Goal: Transaction & Acquisition: Purchase product/service

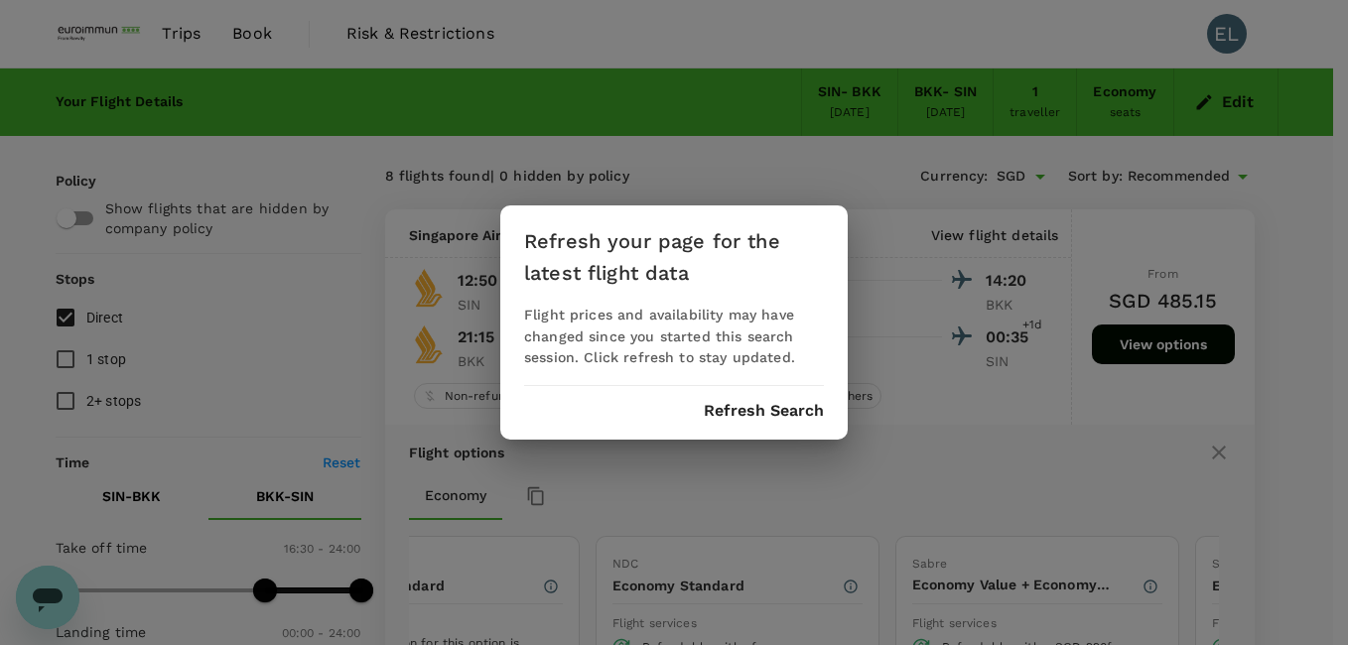
click at [744, 411] on button "Refresh Search" at bounding box center [764, 411] width 120 height 18
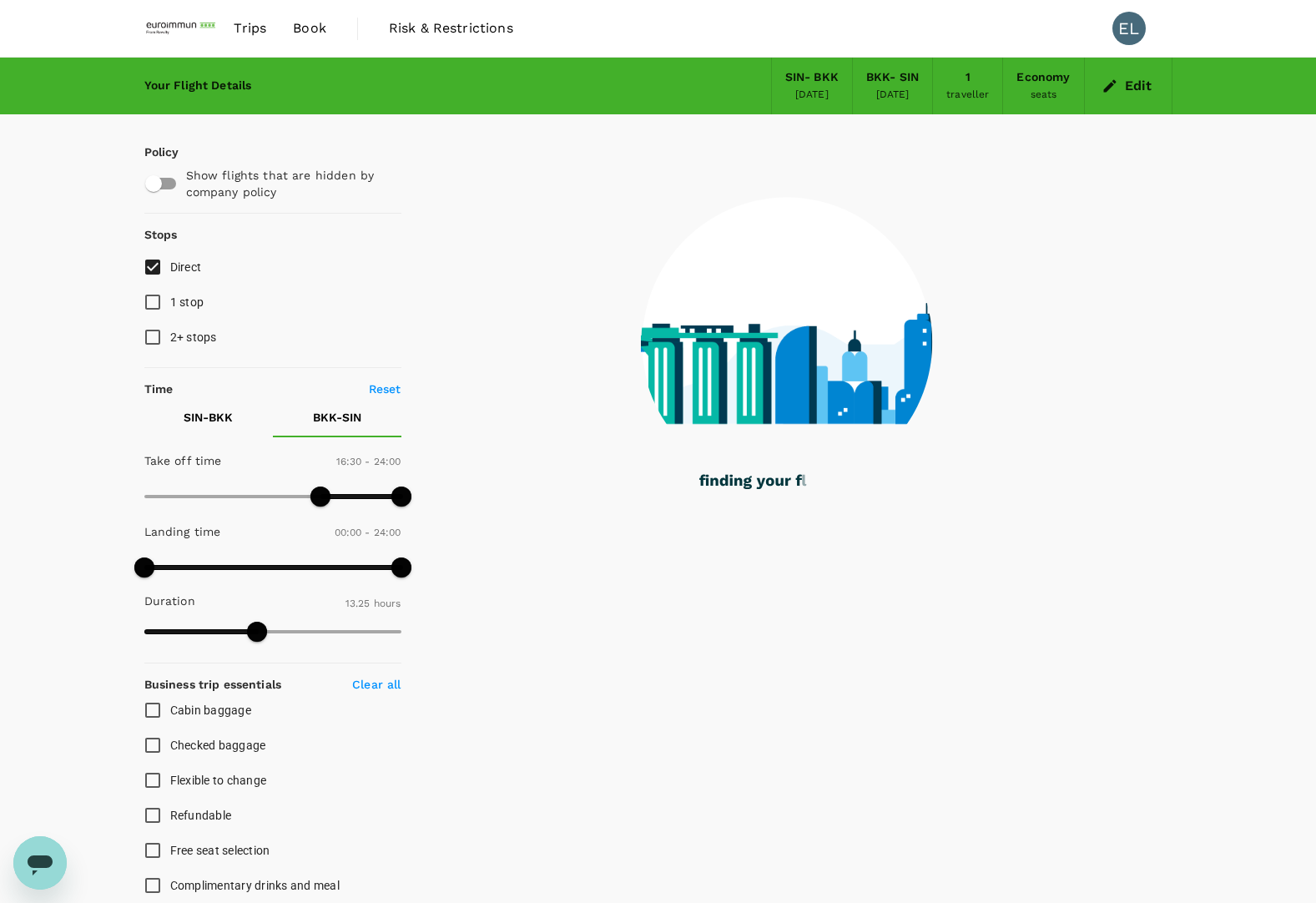
type input "805"
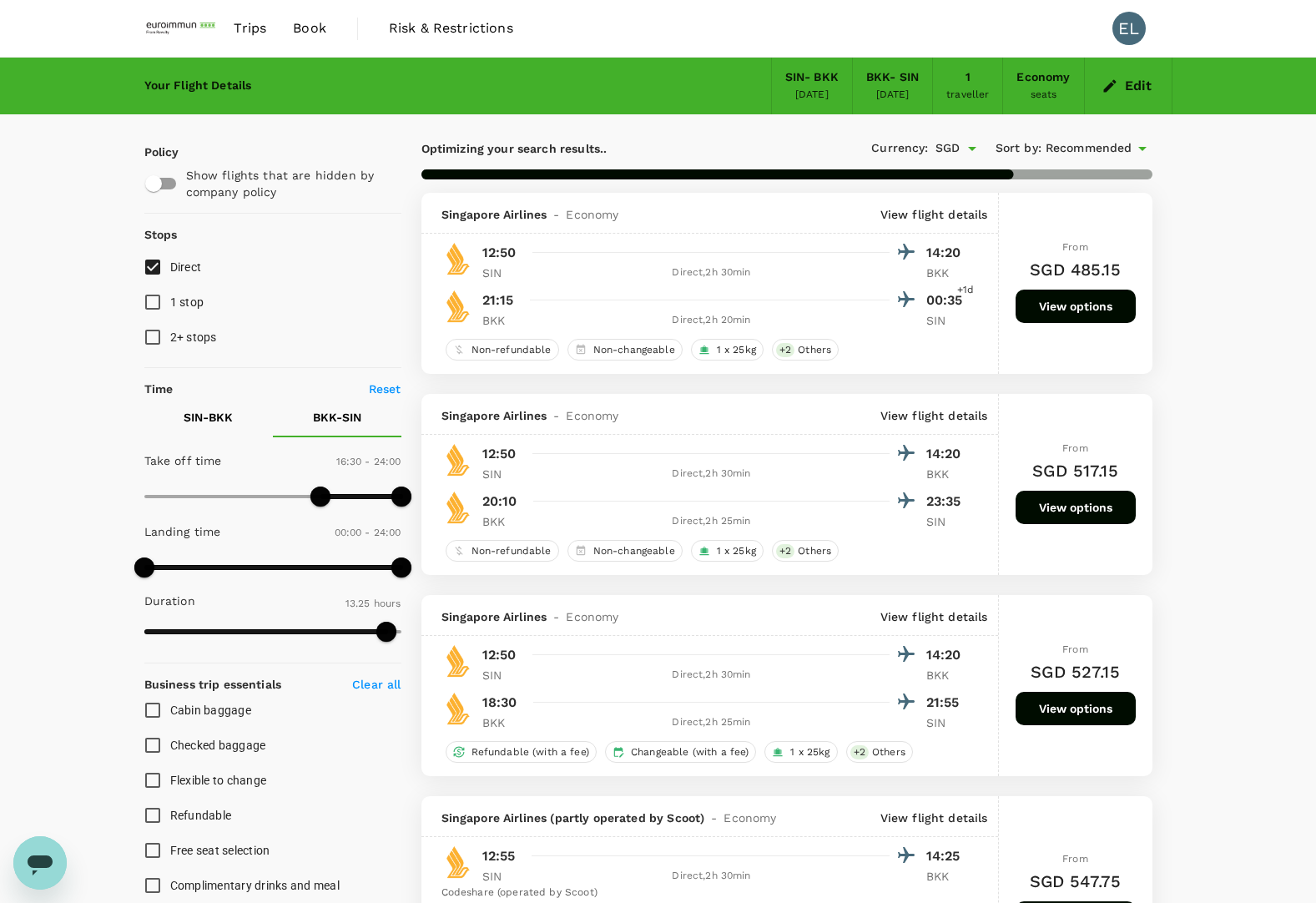
checkbox input "false"
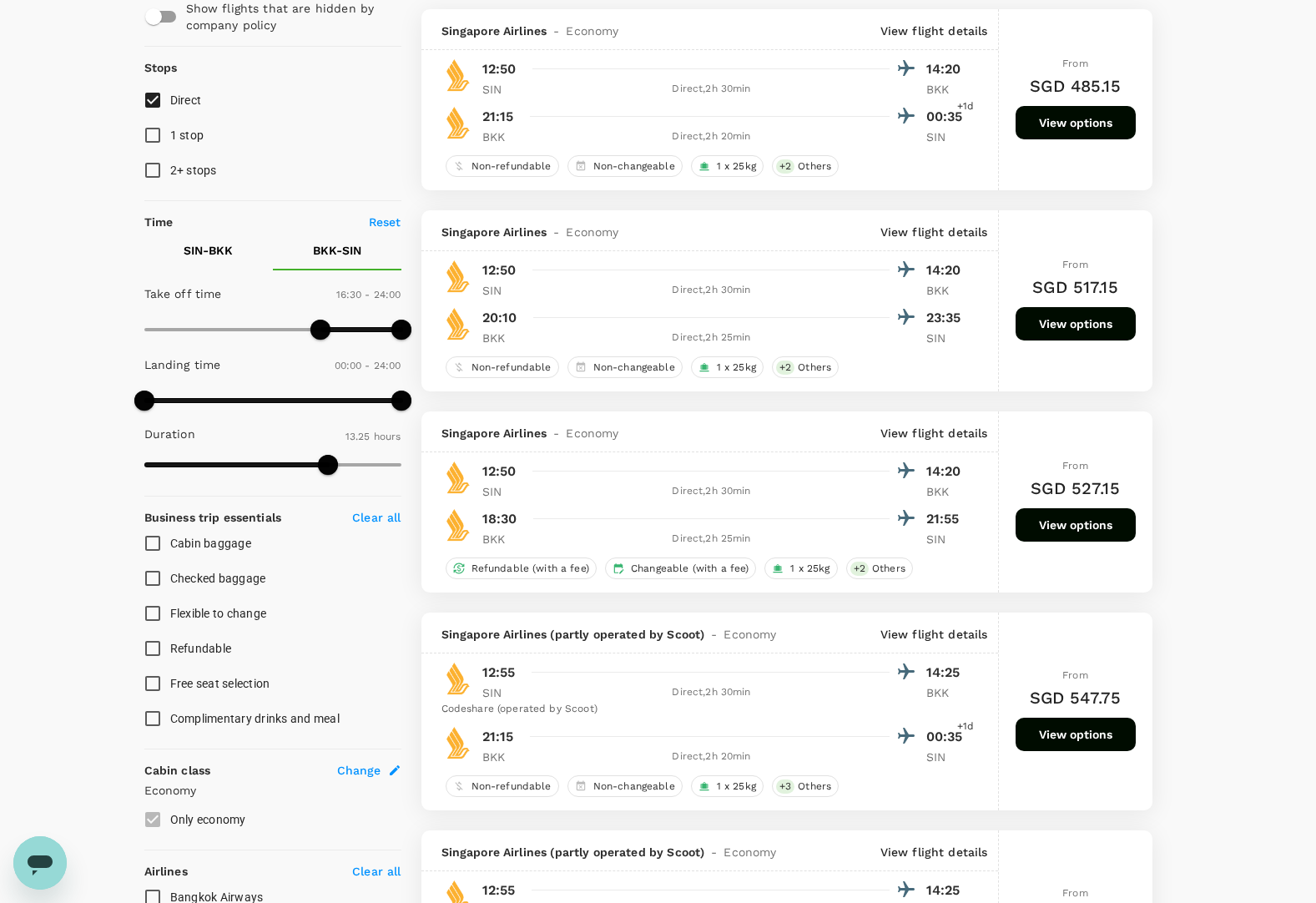
scroll to position [251, 0]
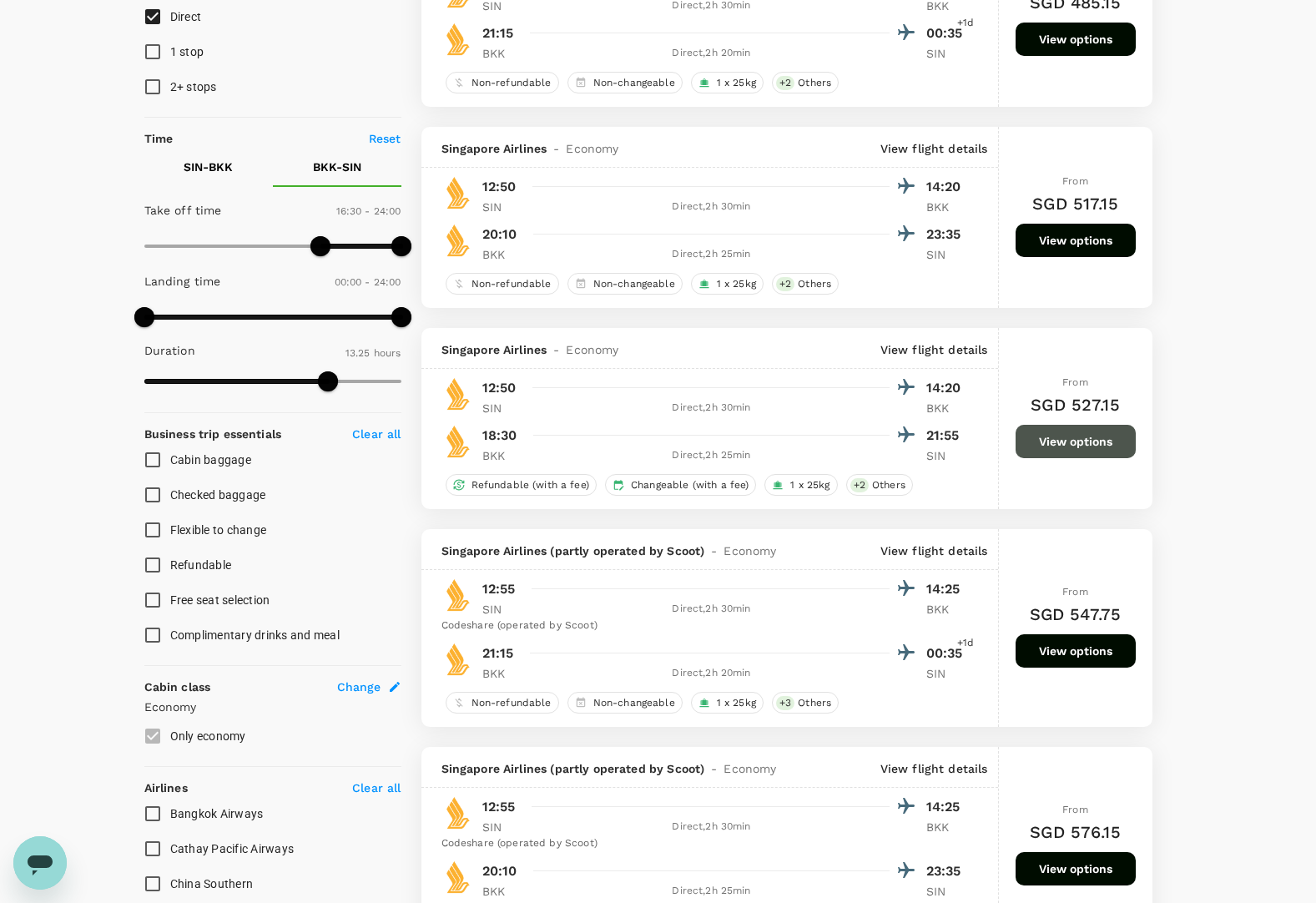
click at [1051, 444] on button "View options" at bounding box center [1076, 441] width 120 height 34
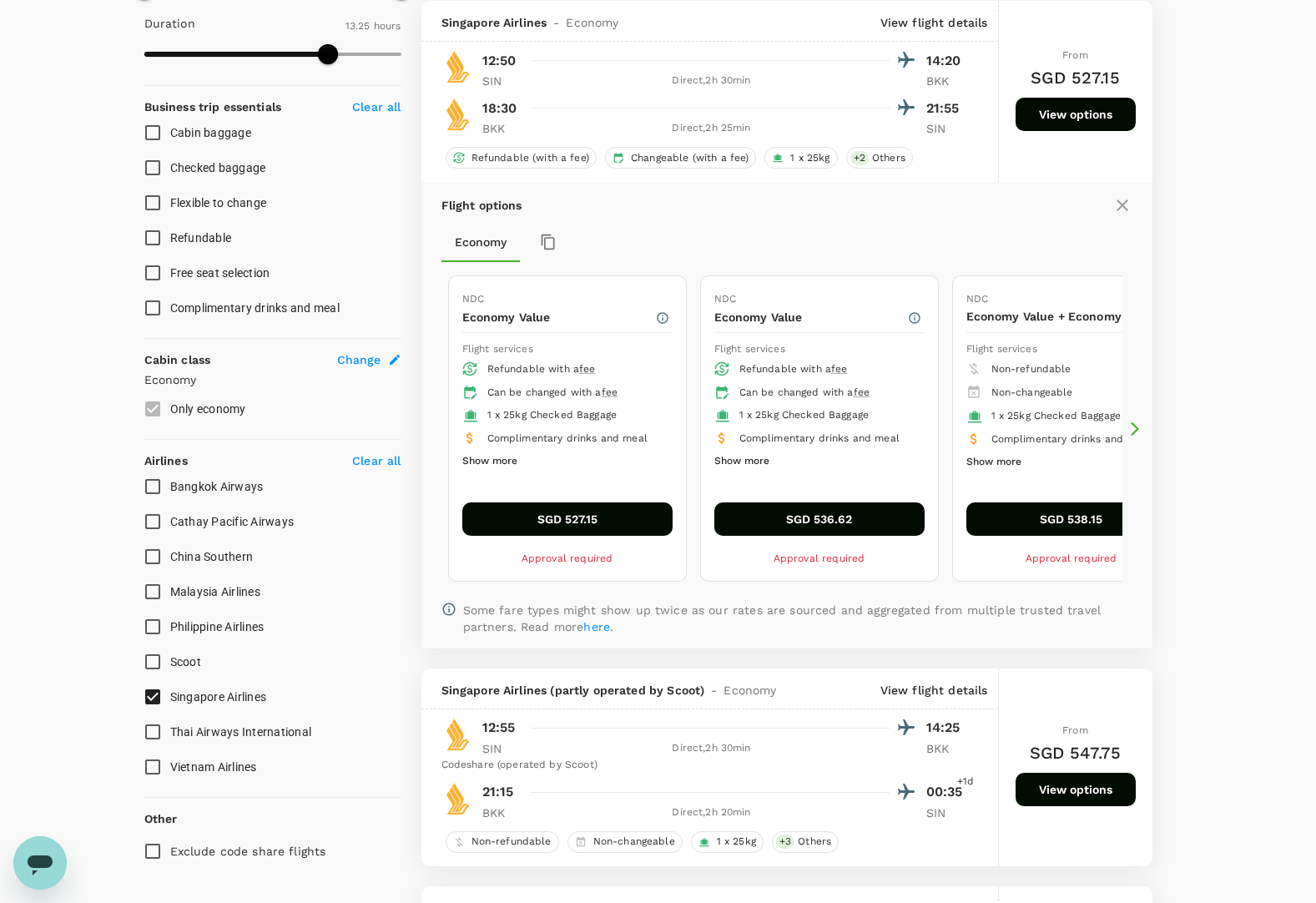
scroll to position [578, 0]
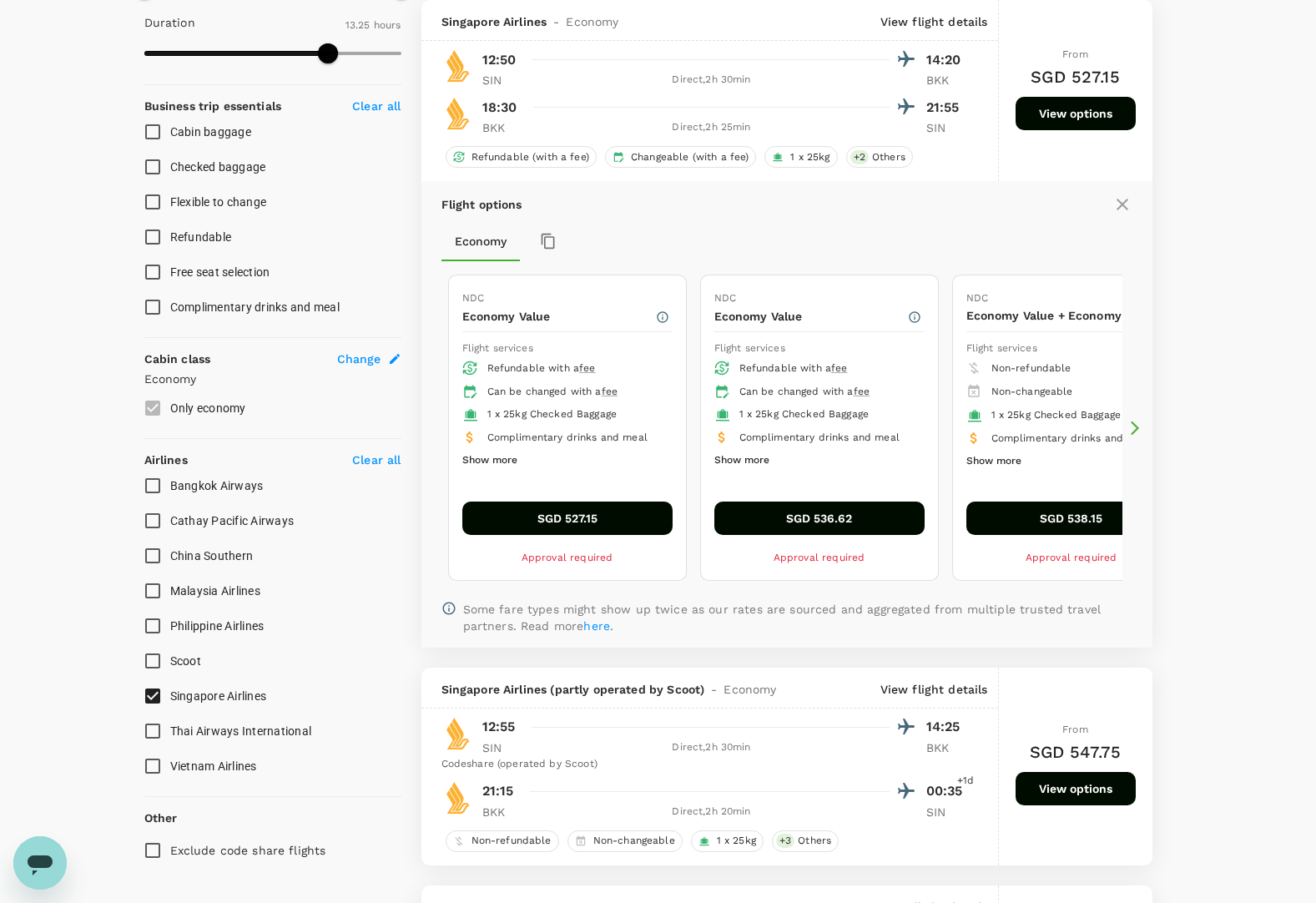
click at [499, 469] on button "Show more" at bounding box center [489, 461] width 55 height 22
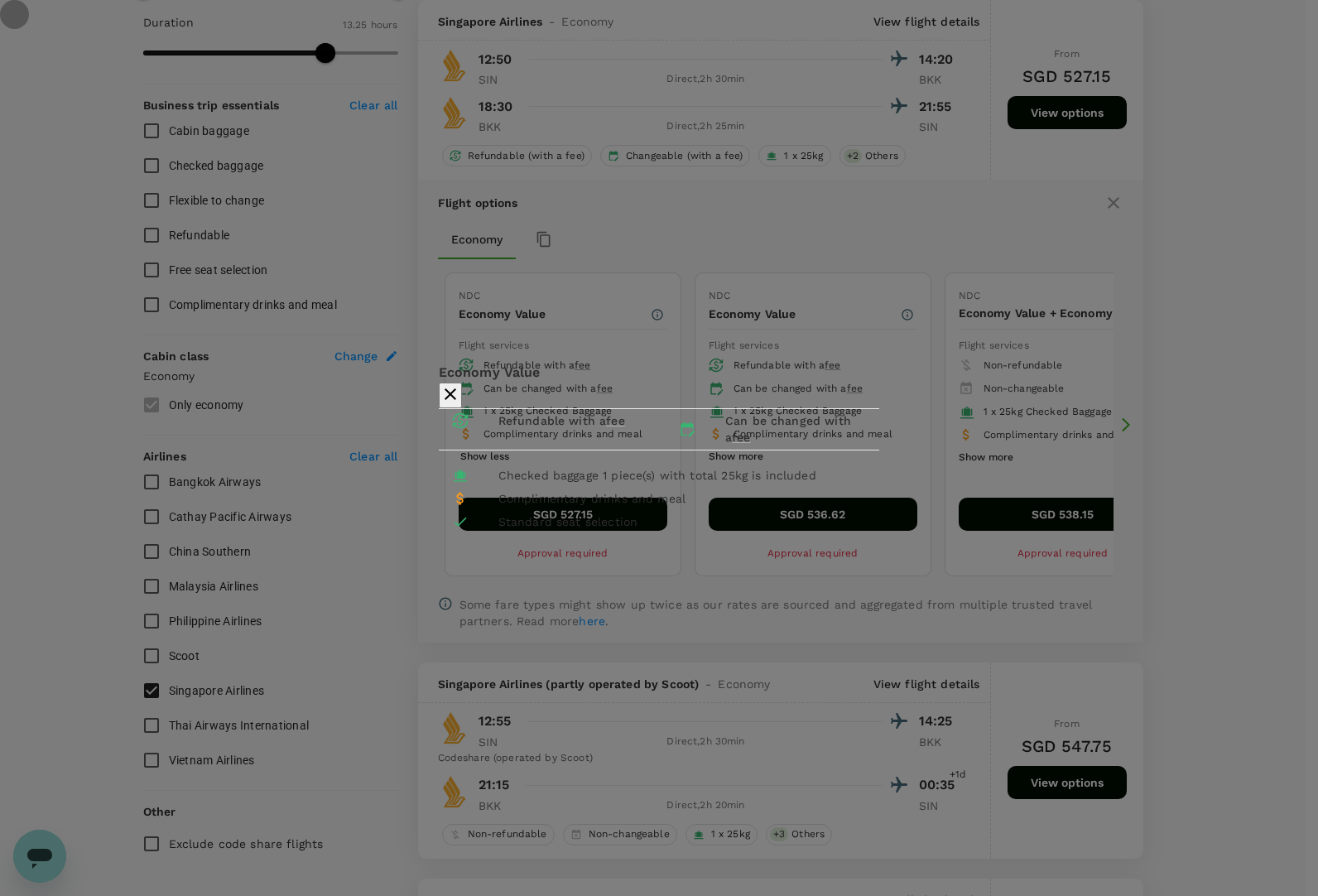
click at [460, 384] on icon "button" at bounding box center [450, 394] width 20 height 20
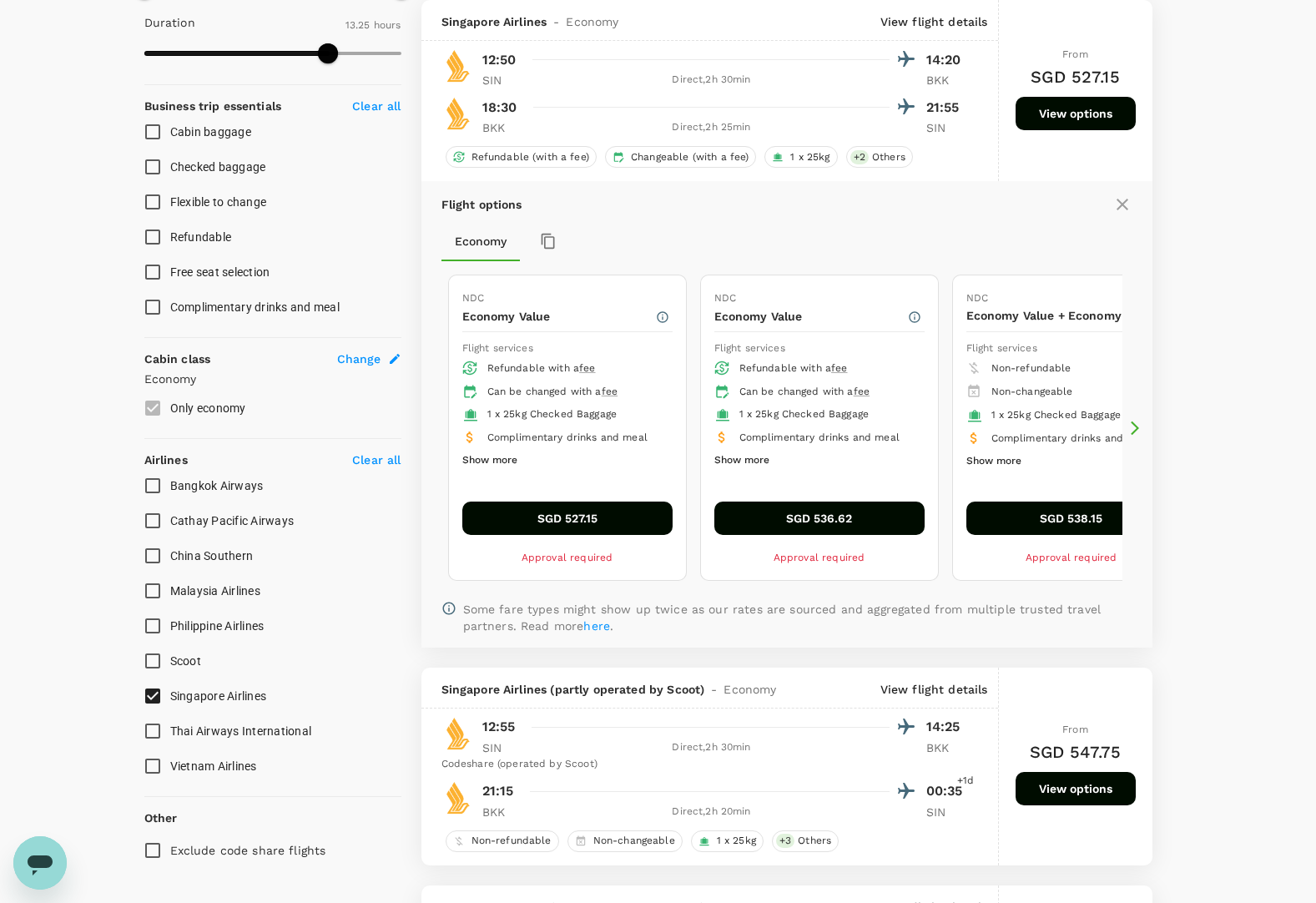
click at [1133, 424] on icon at bounding box center [1135, 428] width 17 height 17
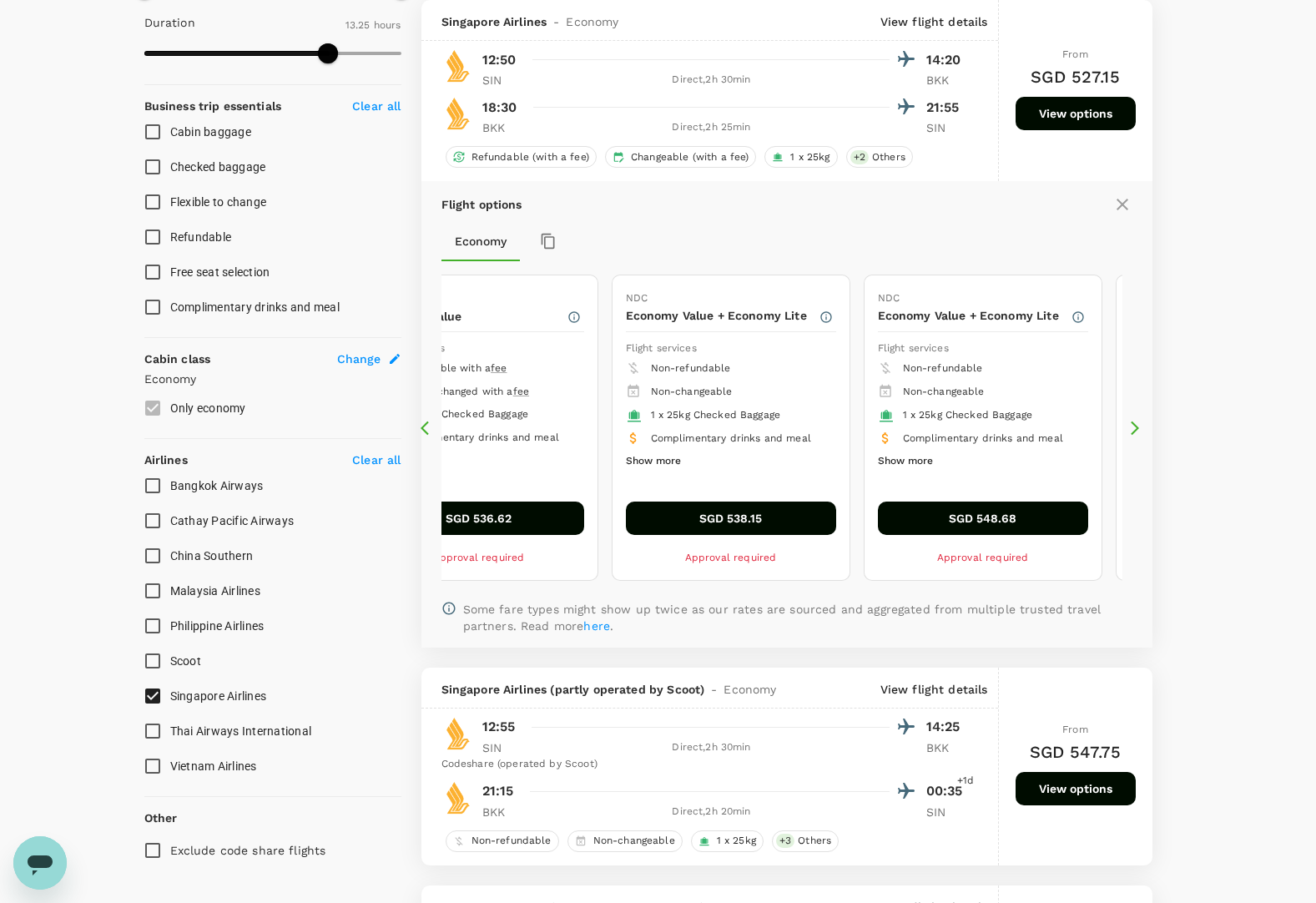
click at [1133, 424] on icon at bounding box center [1135, 428] width 17 height 17
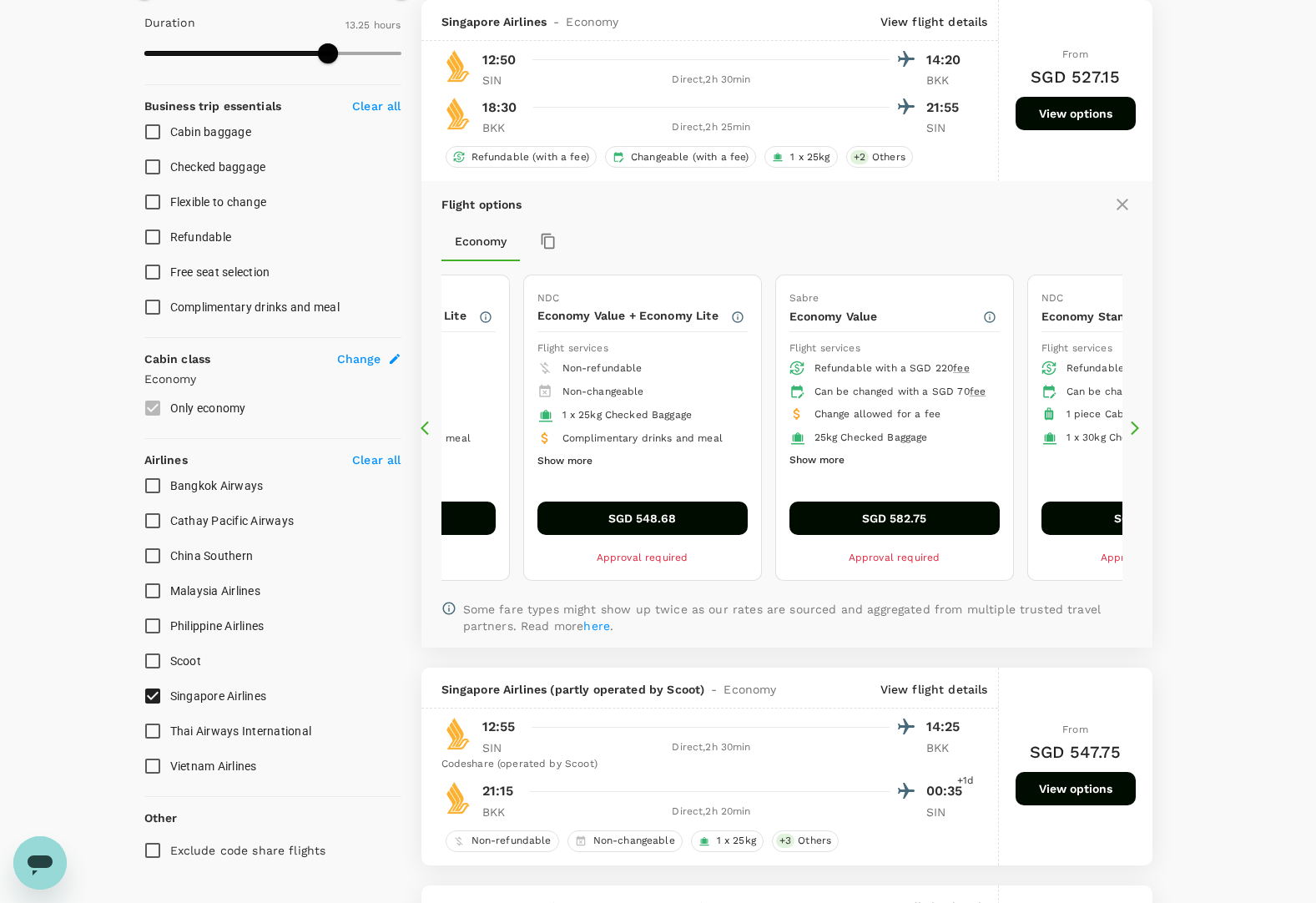
click at [428, 427] on icon at bounding box center [429, 428] width 17 height 17
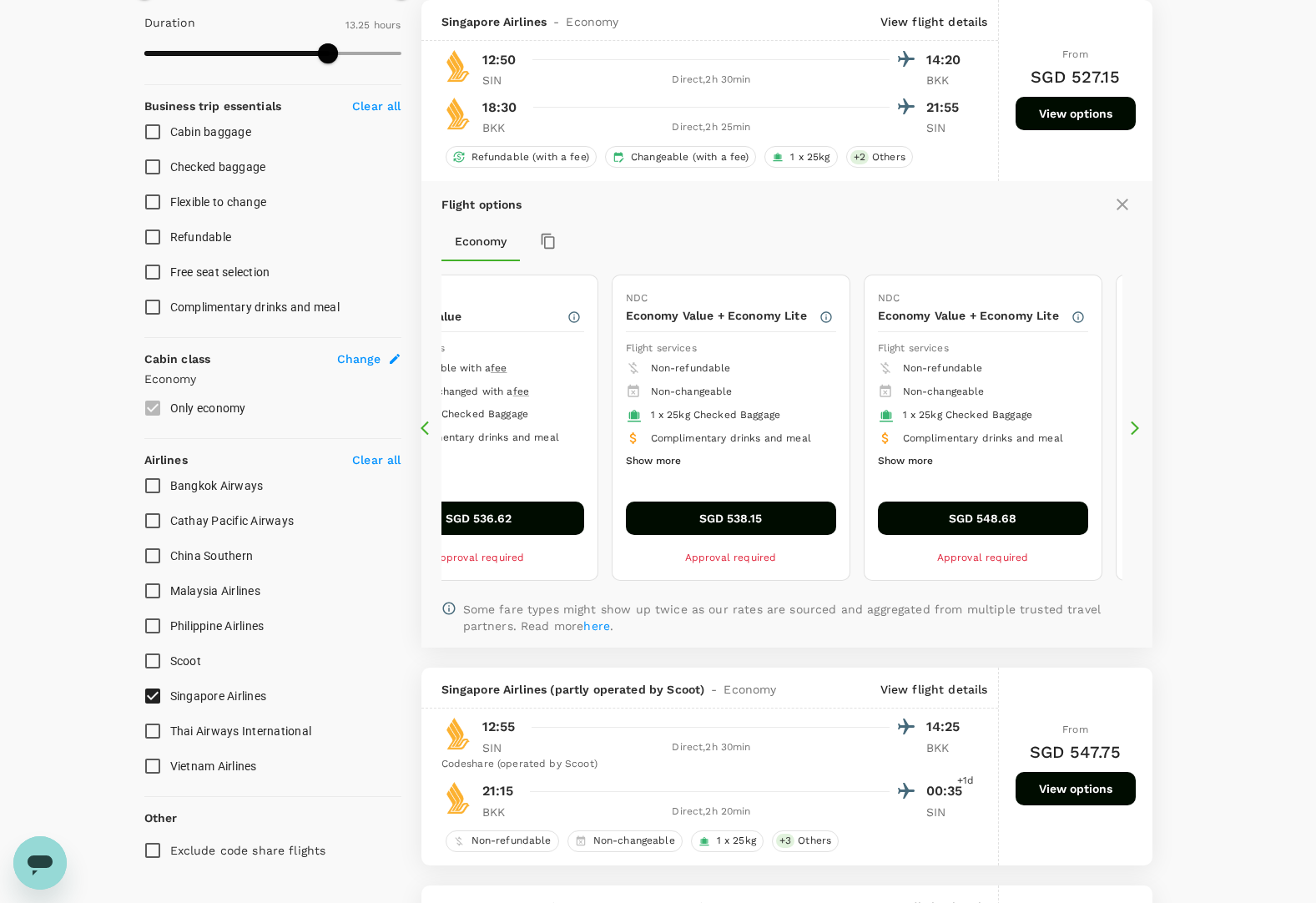
click at [428, 427] on icon at bounding box center [429, 428] width 17 height 17
click at [431, 413] on div "Flight options Economy NDC Economy Value Flight services Refundable with a fee …" at bounding box center [786, 414] width 731 height 467
click at [438, 420] on div "Flight options Economy NDC Economy Value Flight services Refundable with a fee …" at bounding box center [786, 414] width 731 height 467
click at [423, 423] on icon at bounding box center [429, 428] width 17 height 17
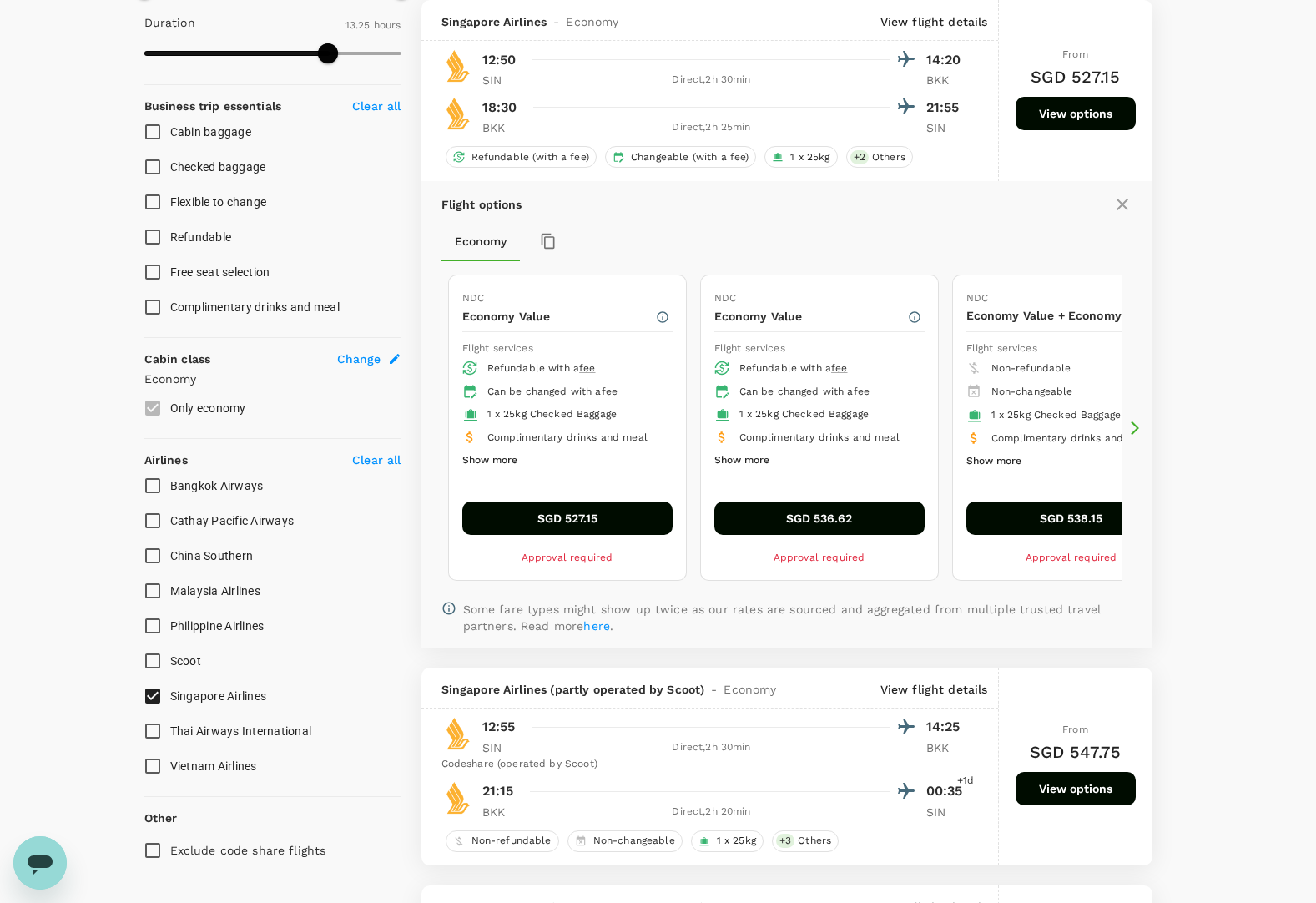
click at [553, 520] on button "SGD 527.15" at bounding box center [568, 518] width 210 height 34
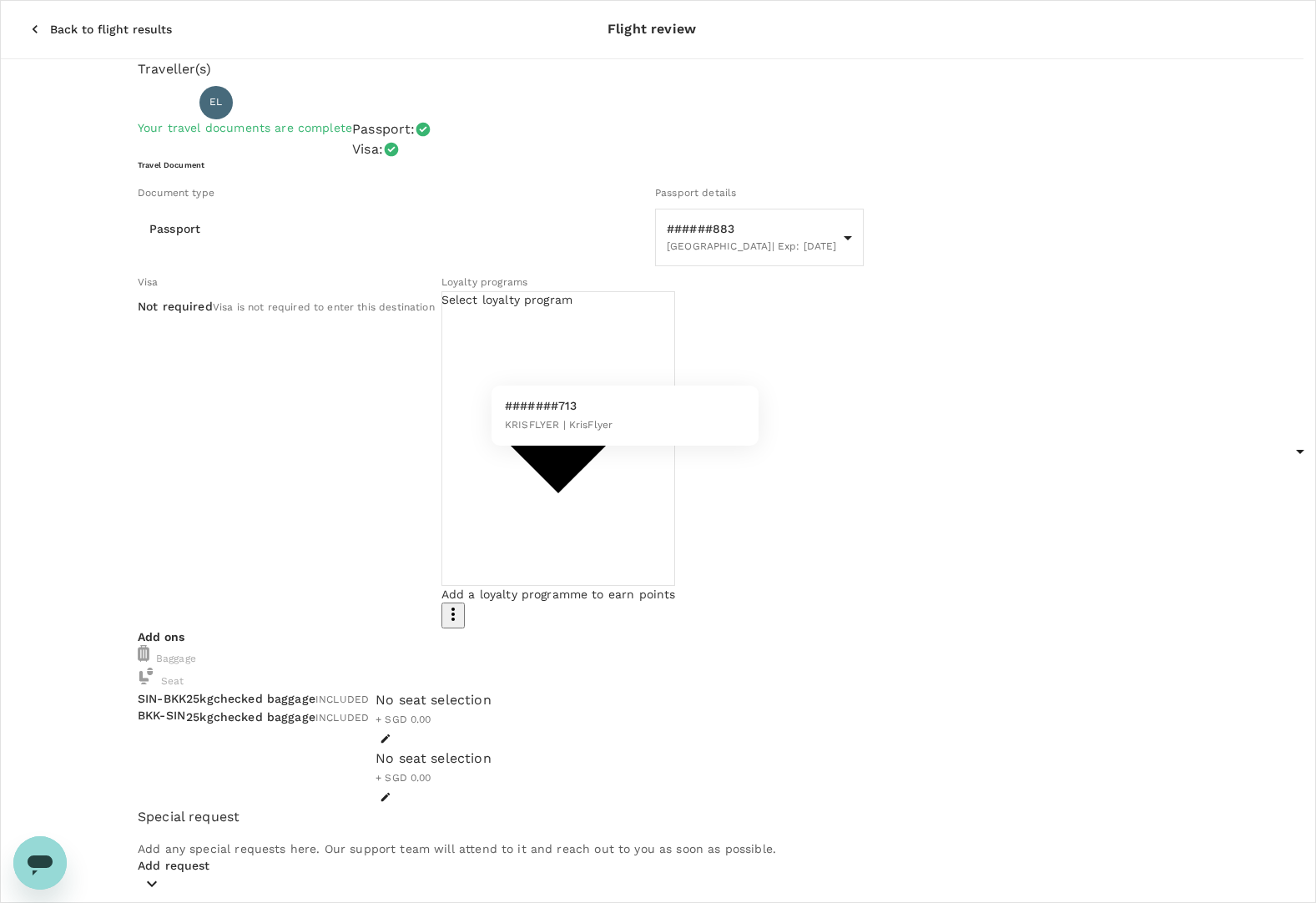
click at [742, 356] on body "Back to flight results Flight review Traveller(s) Traveller 1 : EL [PERSON_NAME…" at bounding box center [658, 779] width 1316 height 1560
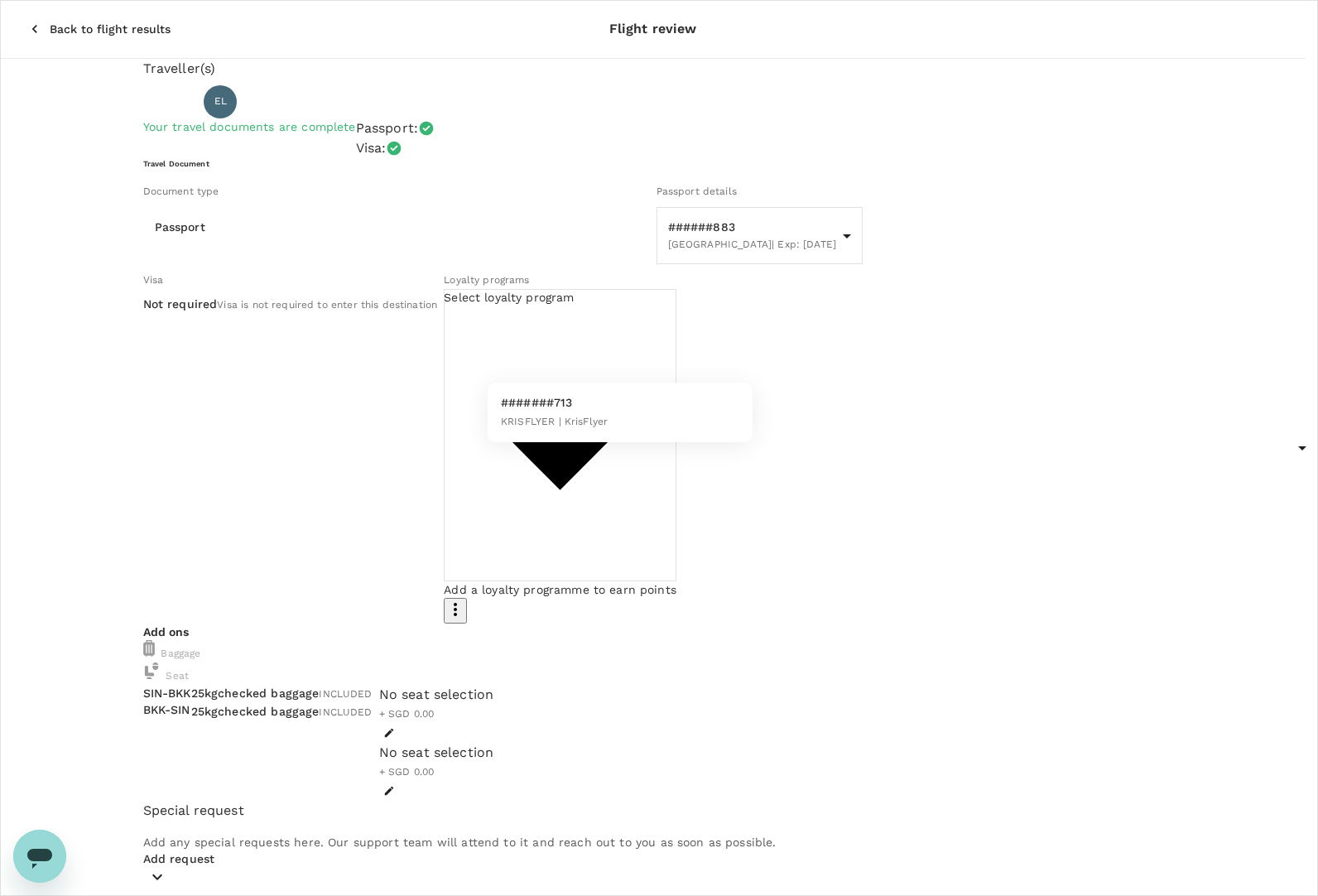
click at [615, 420] on li "#######713 KRISFLYER | KrisFlyer" at bounding box center [620, 412] width 265 height 47
type input "c2999269-a867-4af2-9700-4265448ba4b2"
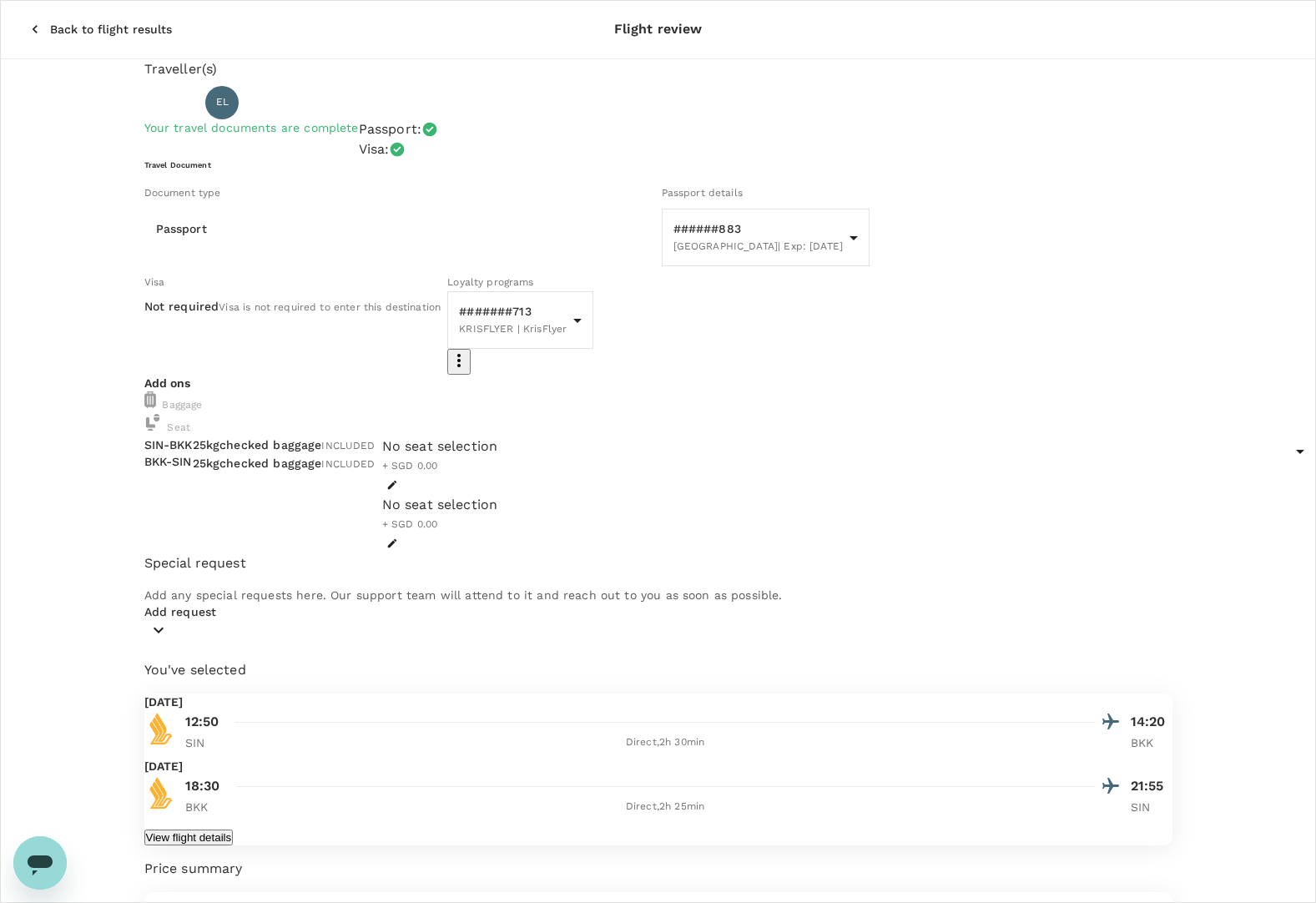
click at [498, 482] on div "No seat selection + SGD 0.00" at bounding box center [440, 465] width 116 height 58
click at [398, 490] on icon "button" at bounding box center [392, 485] width 12 height 12
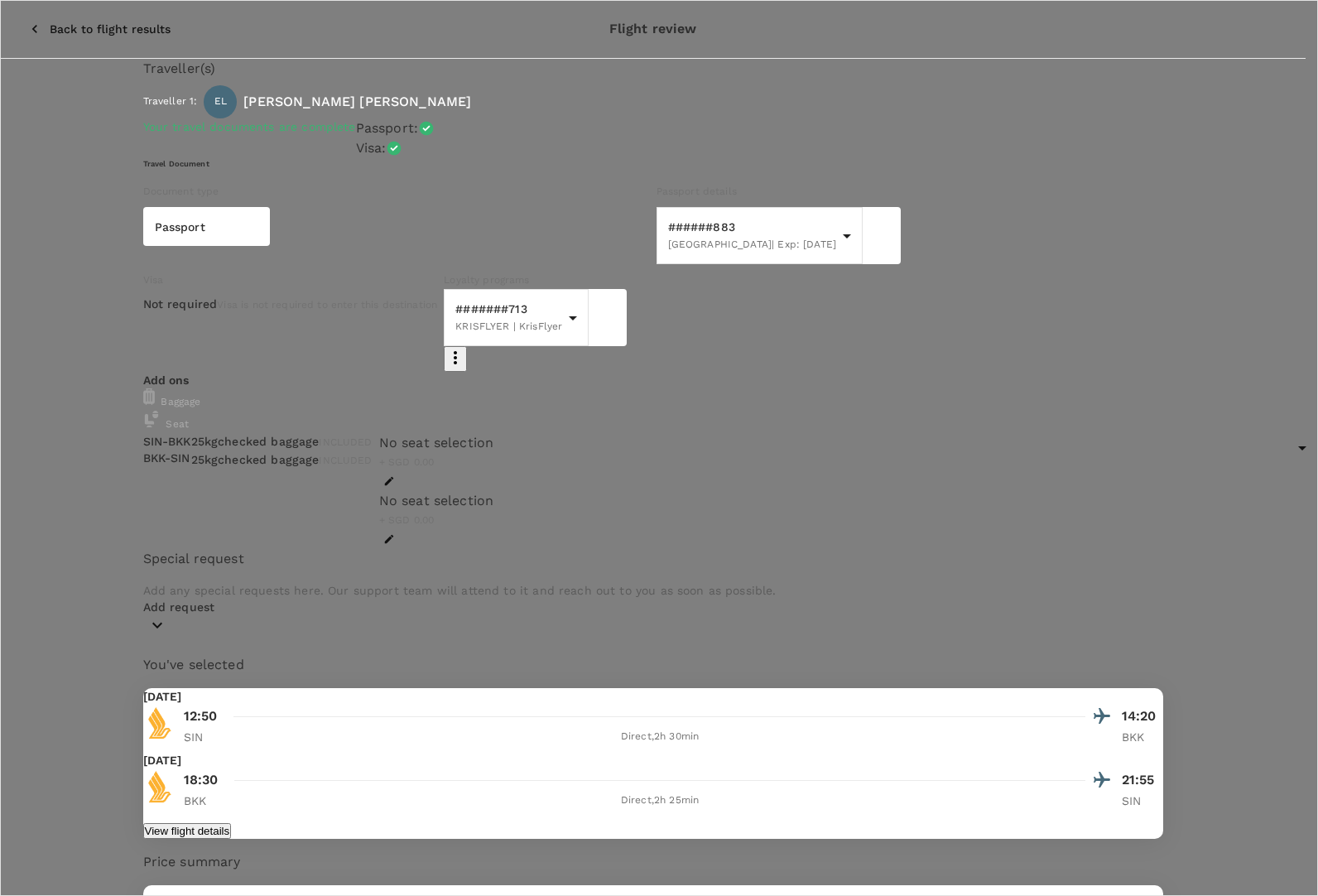
scroll to position [662, 0]
click at [379, 303] on p "Select" at bounding box center [280, 311] width 196 height 17
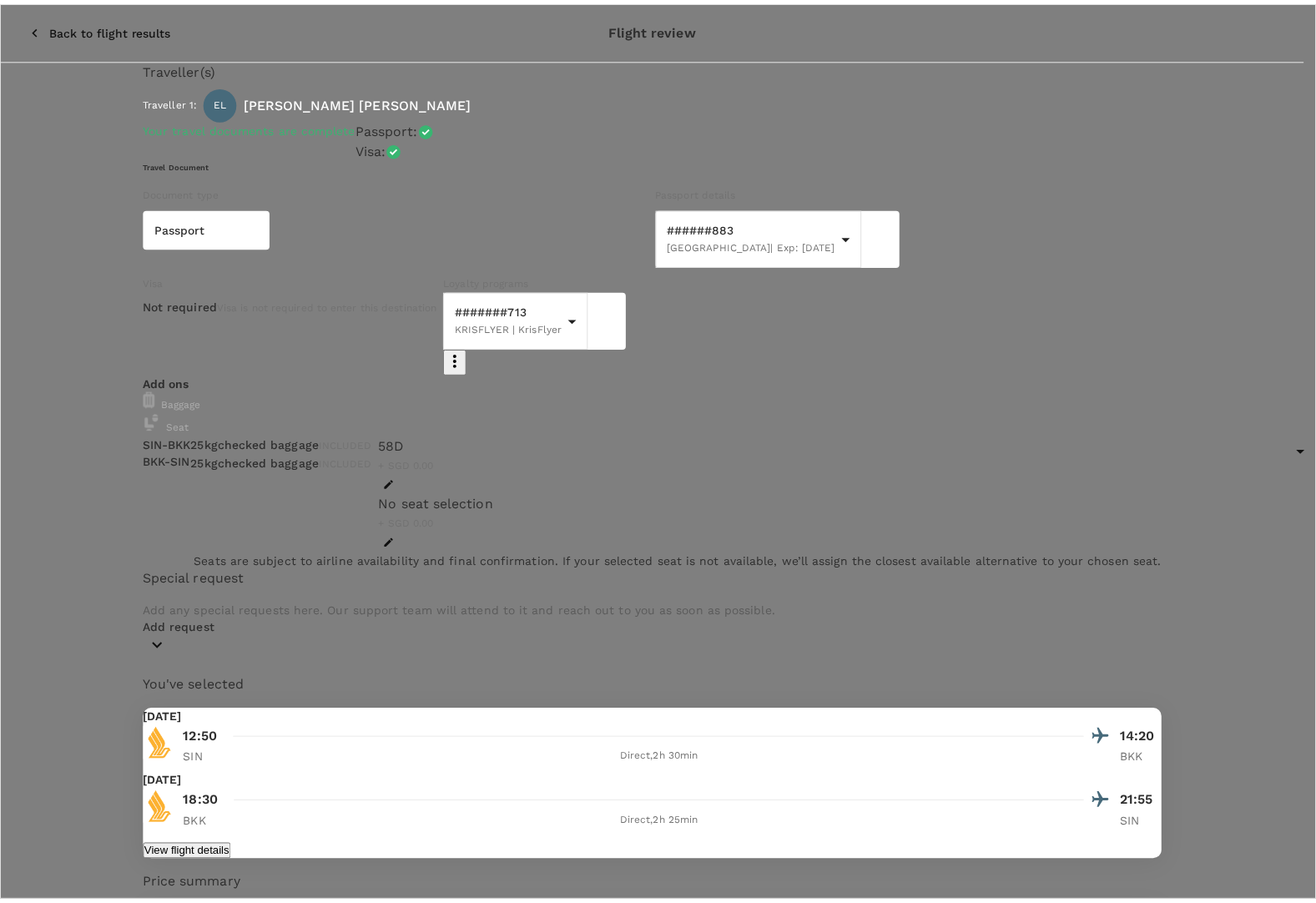
scroll to position [0, 0]
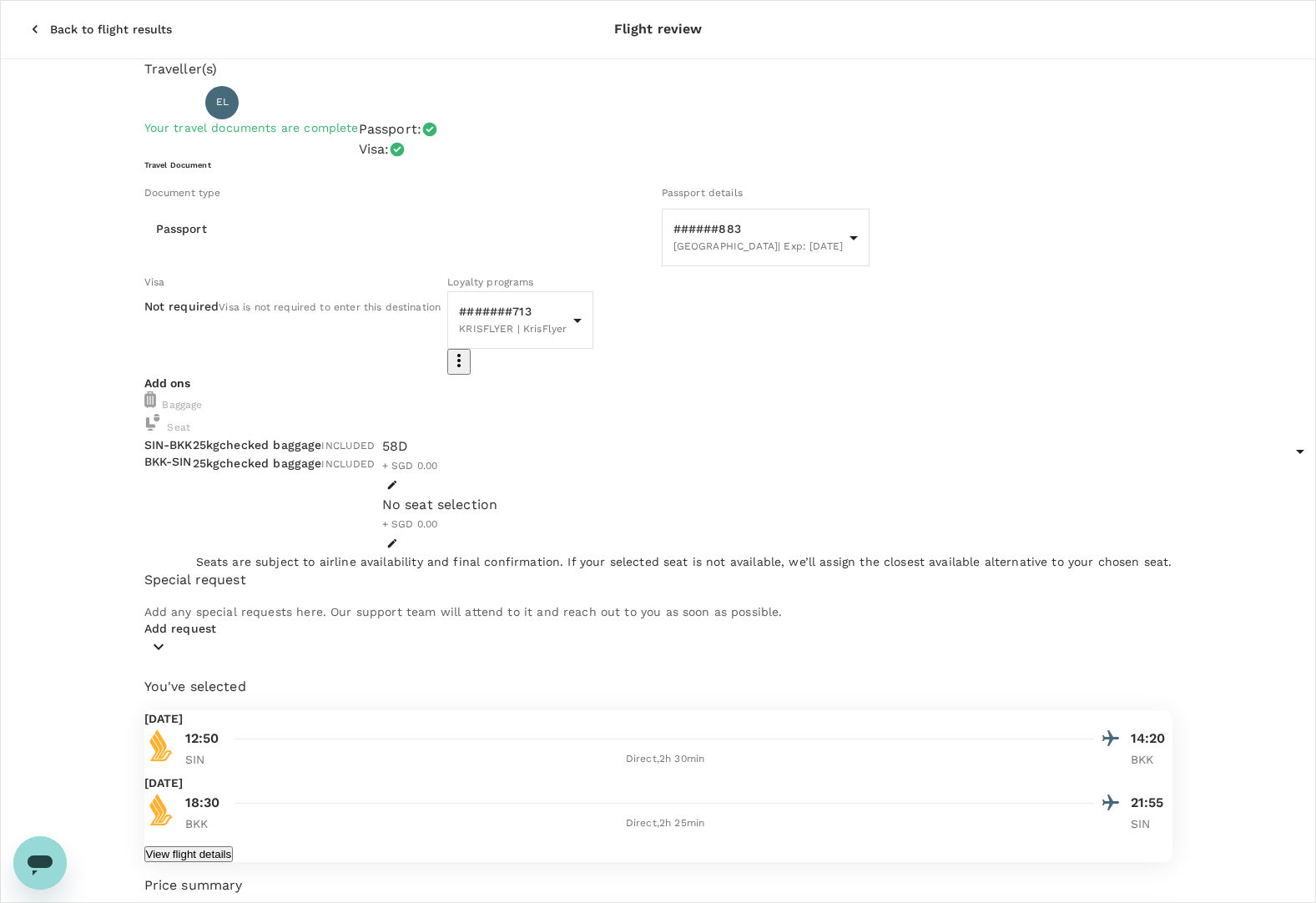
click at [498, 541] on div "No seat selection + SGD 0.00" at bounding box center [440, 523] width 116 height 58
click at [402, 541] on button "button" at bounding box center [392, 543] width 20 height 20
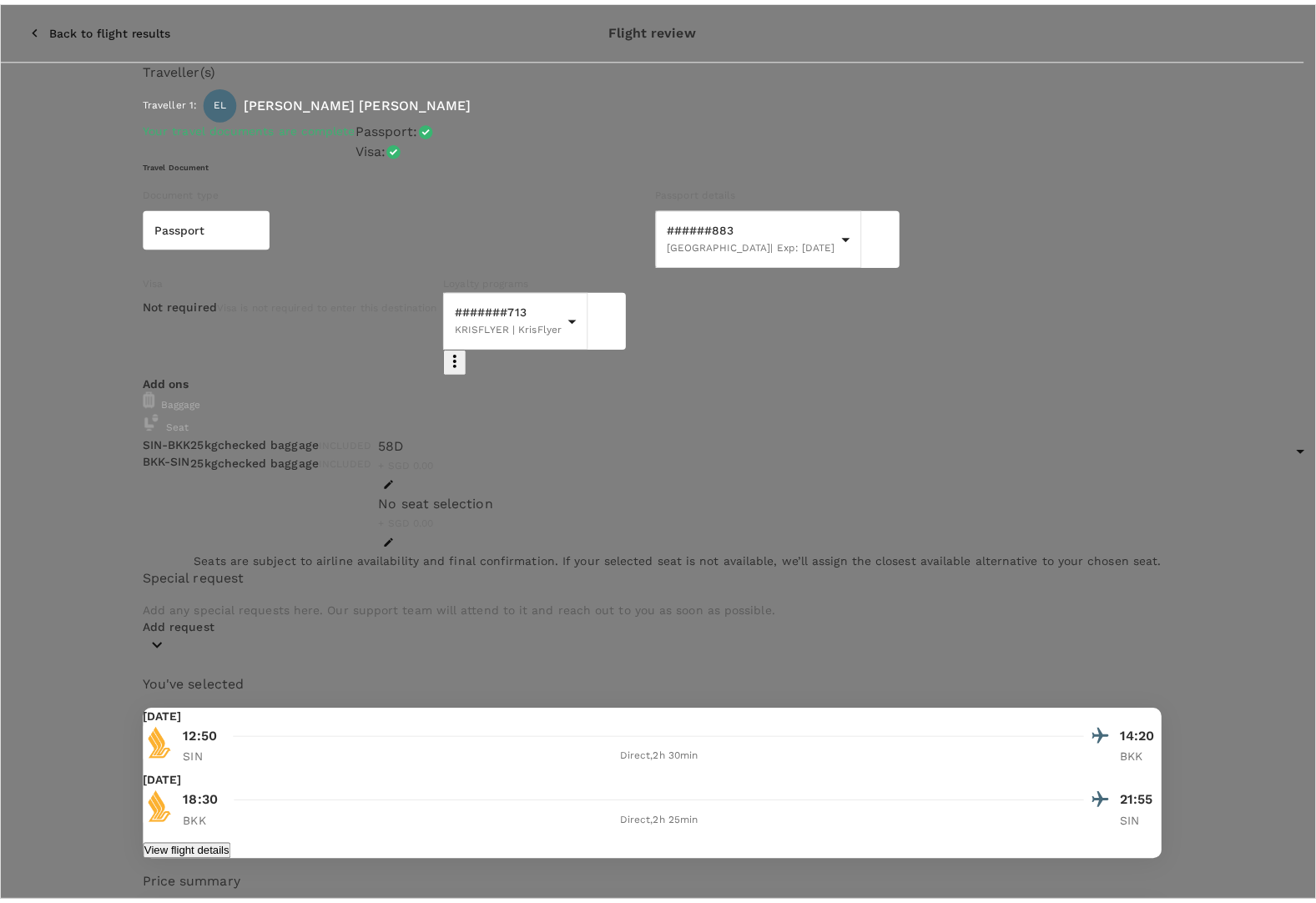
scroll to position [584, 0]
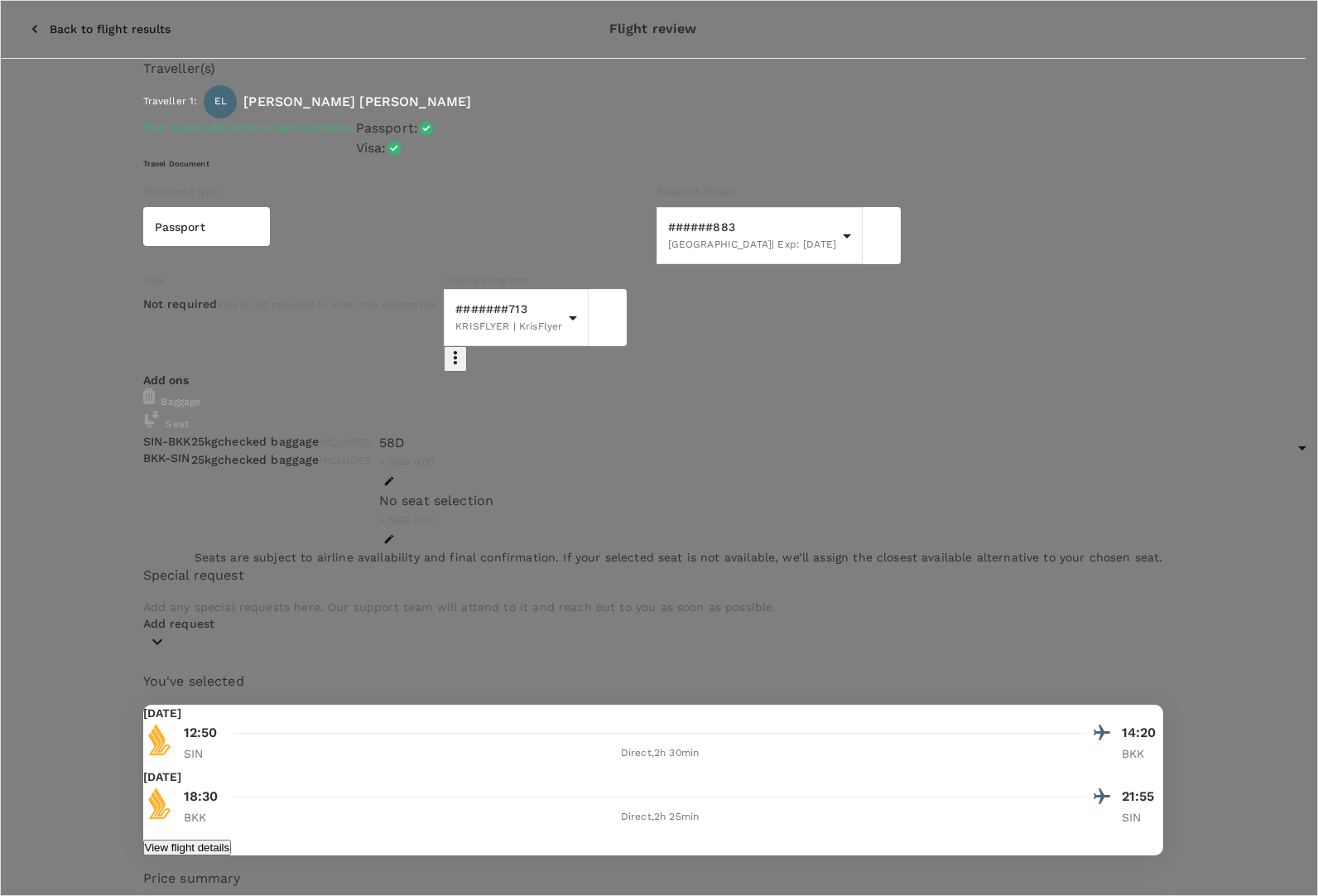
click at [379, 385] on p "Select" at bounding box center [280, 394] width 196 height 17
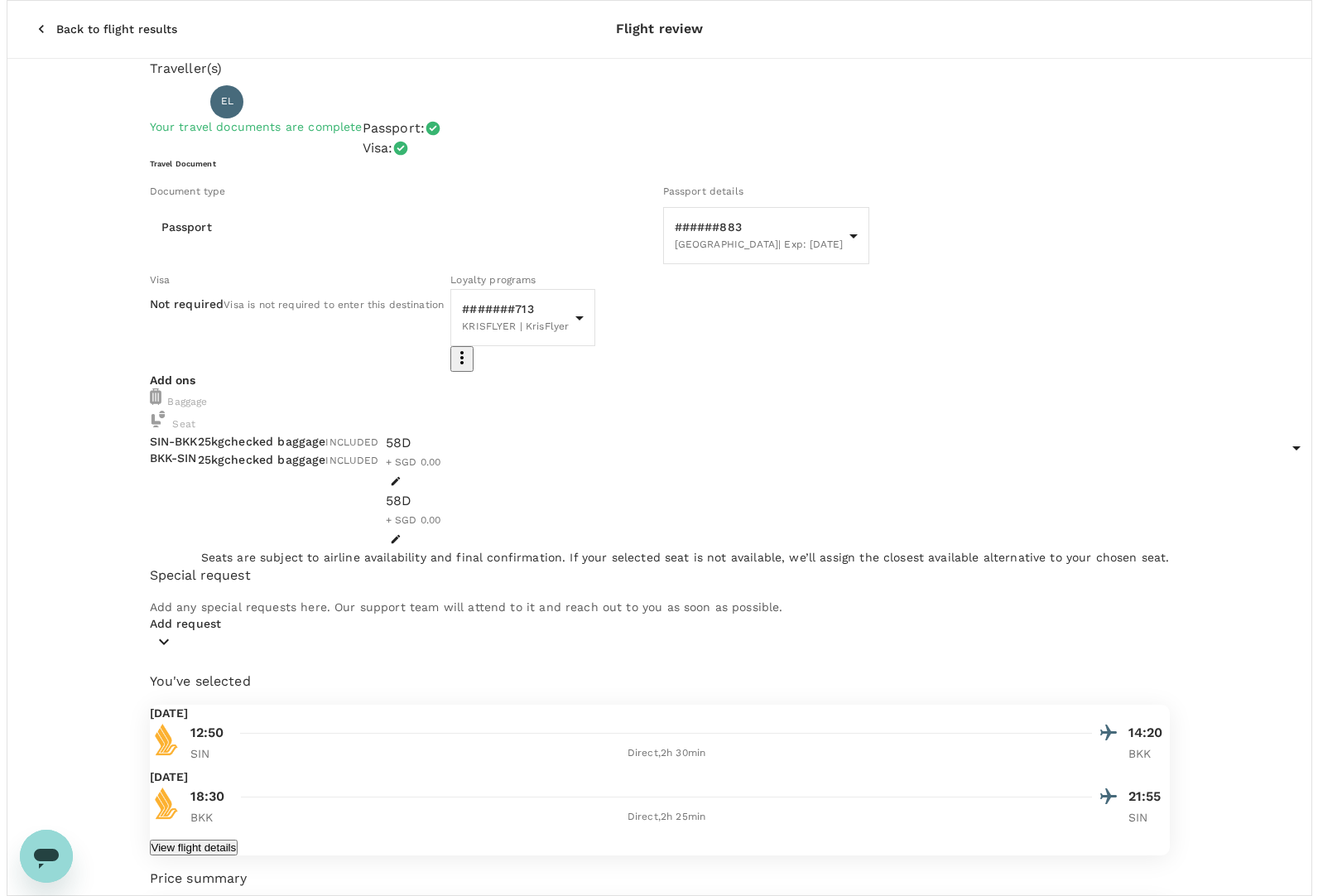
scroll to position [45, 0]
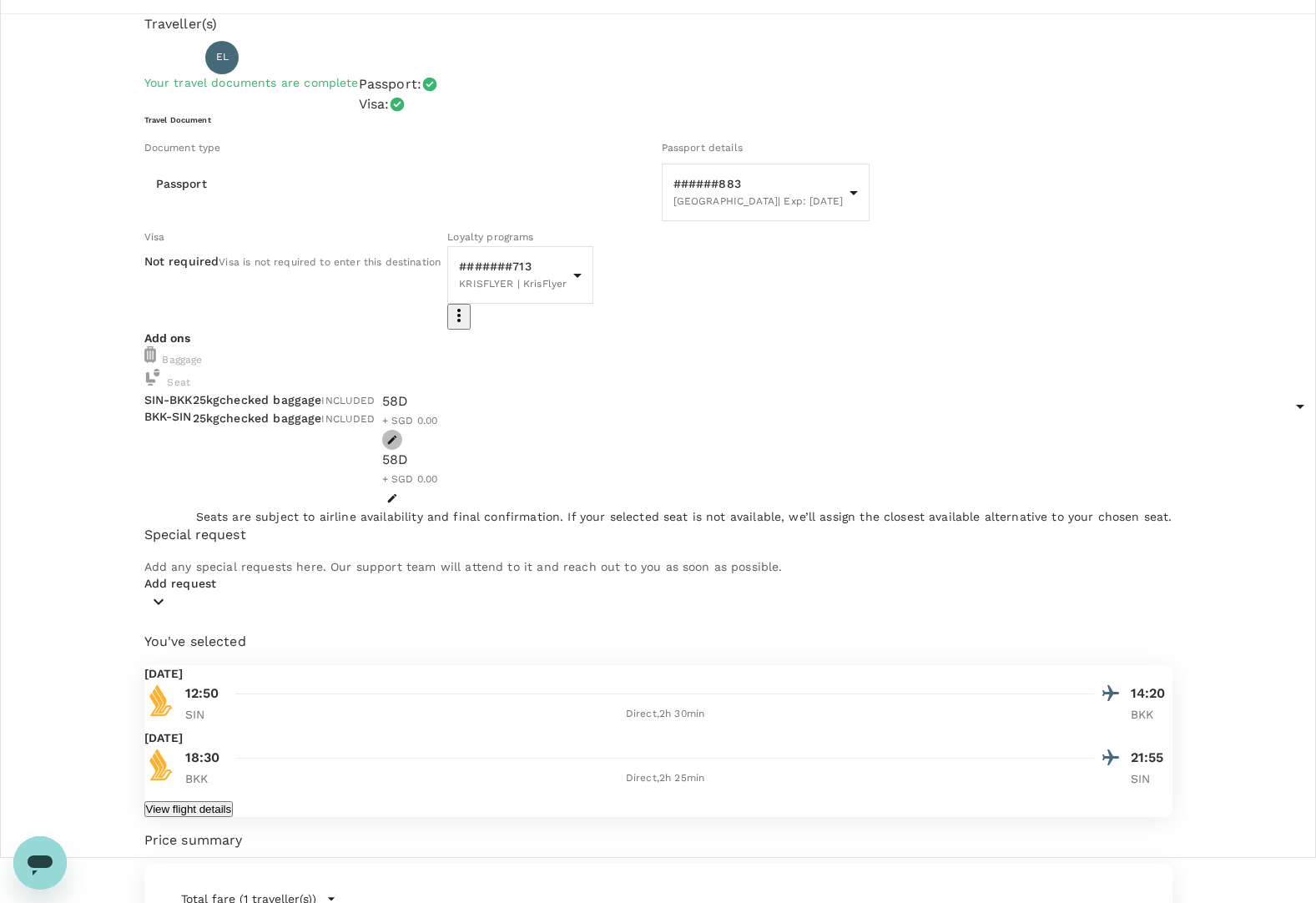
click at [396, 445] on icon "button" at bounding box center [391, 440] width 9 height 9
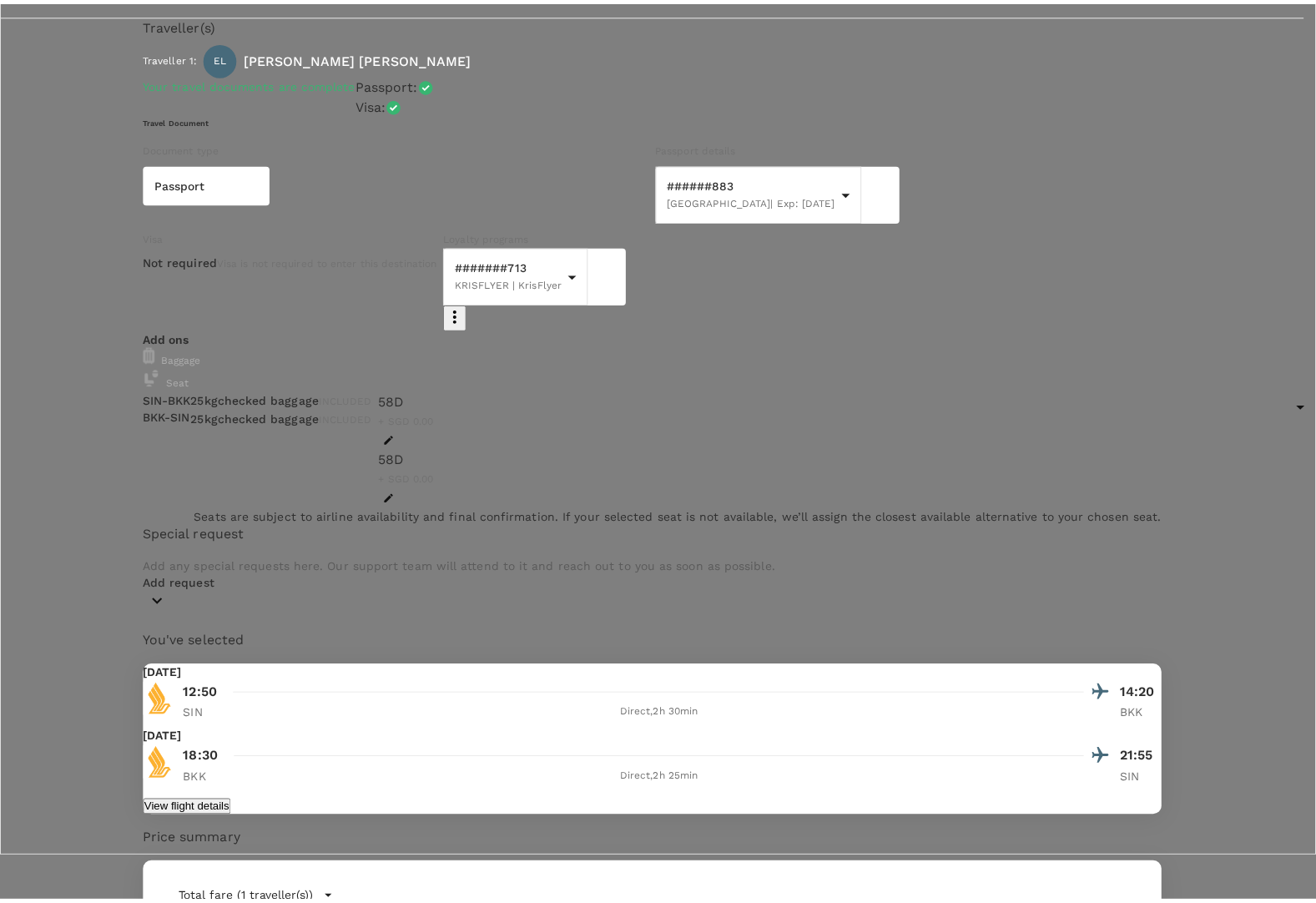
scroll to position [417, 0]
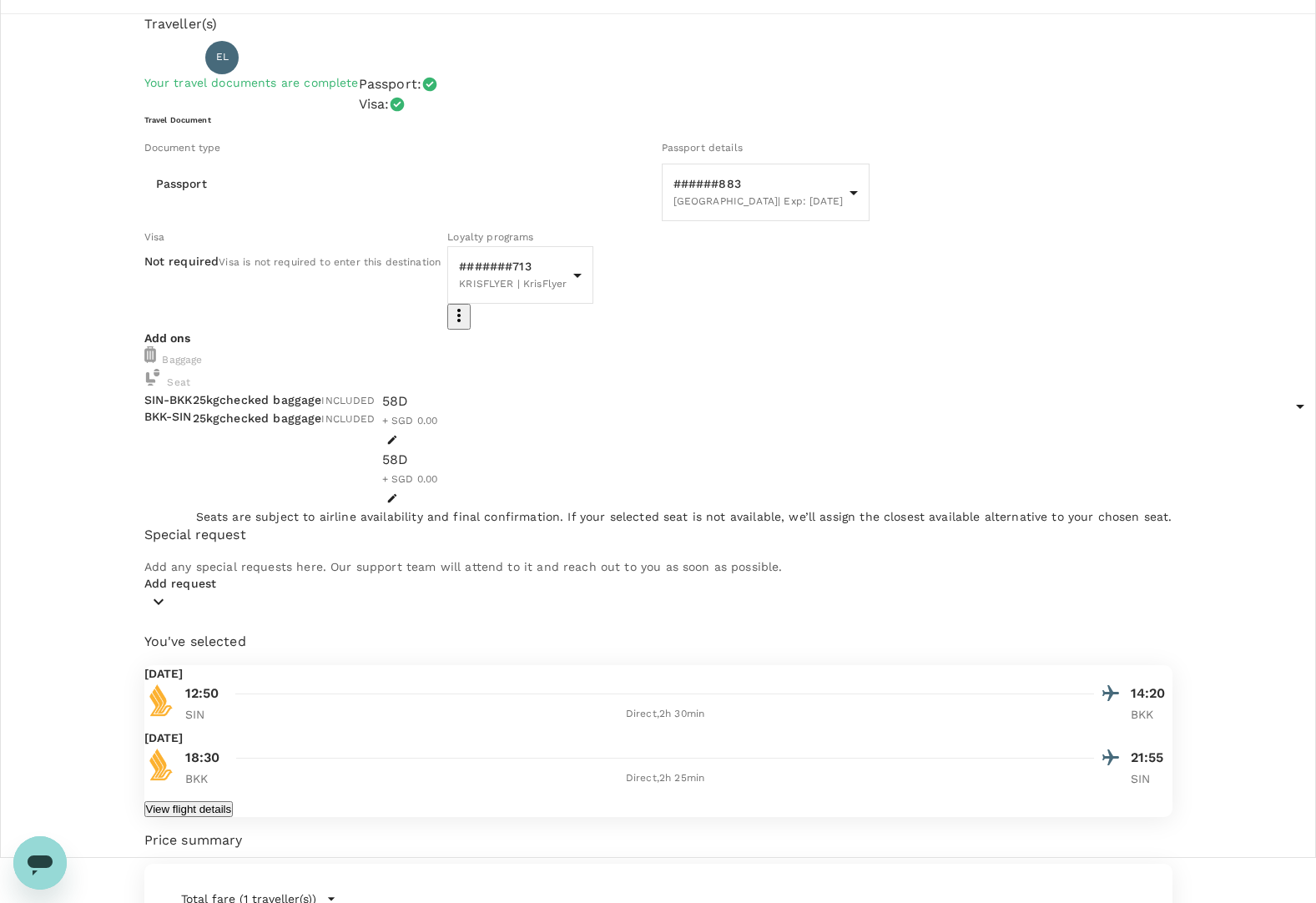
click at [398, 446] on icon "button" at bounding box center [392, 440] width 12 height 12
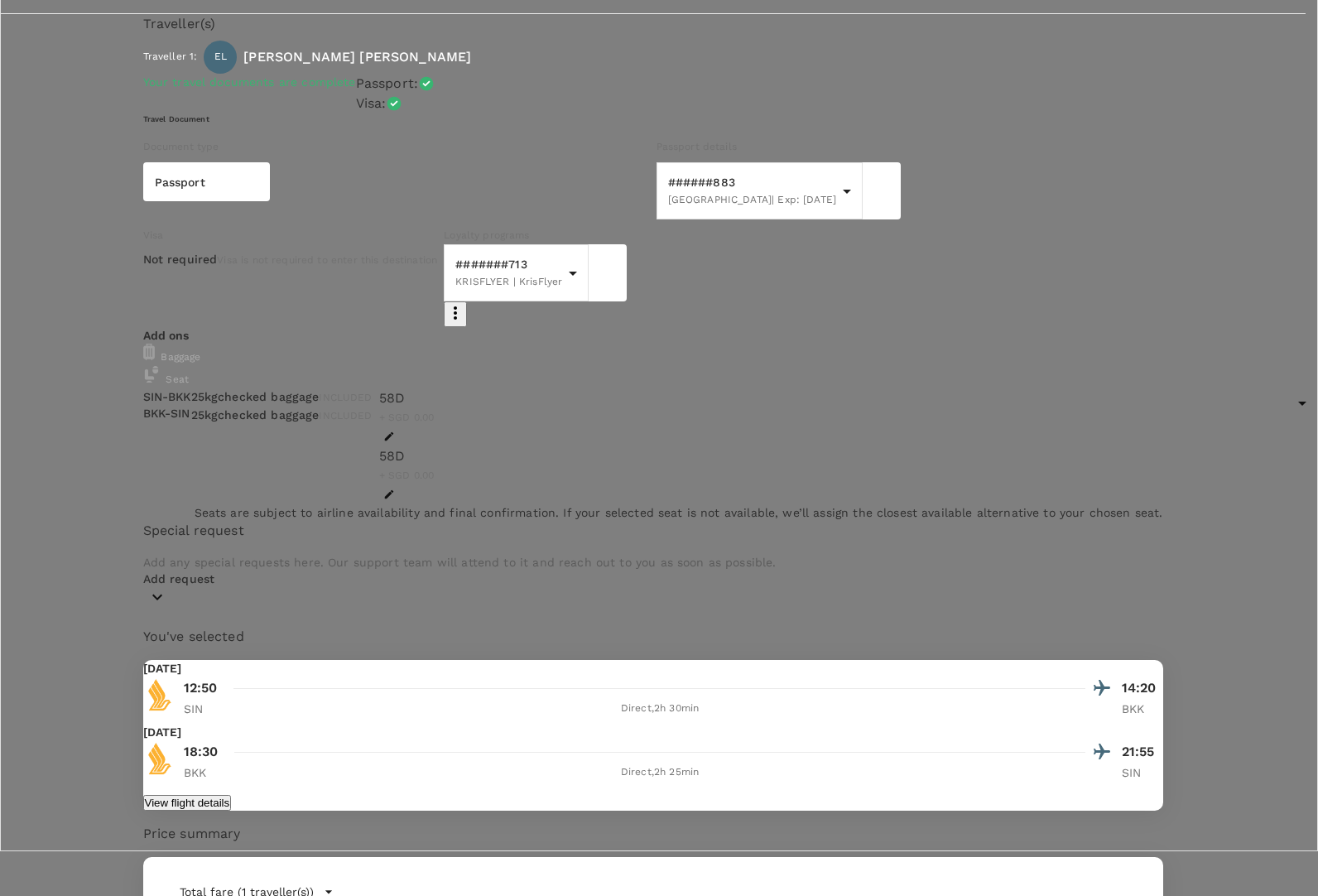
click at [327, 420] on p "Reselect" at bounding box center [229, 411] width 196 height 17
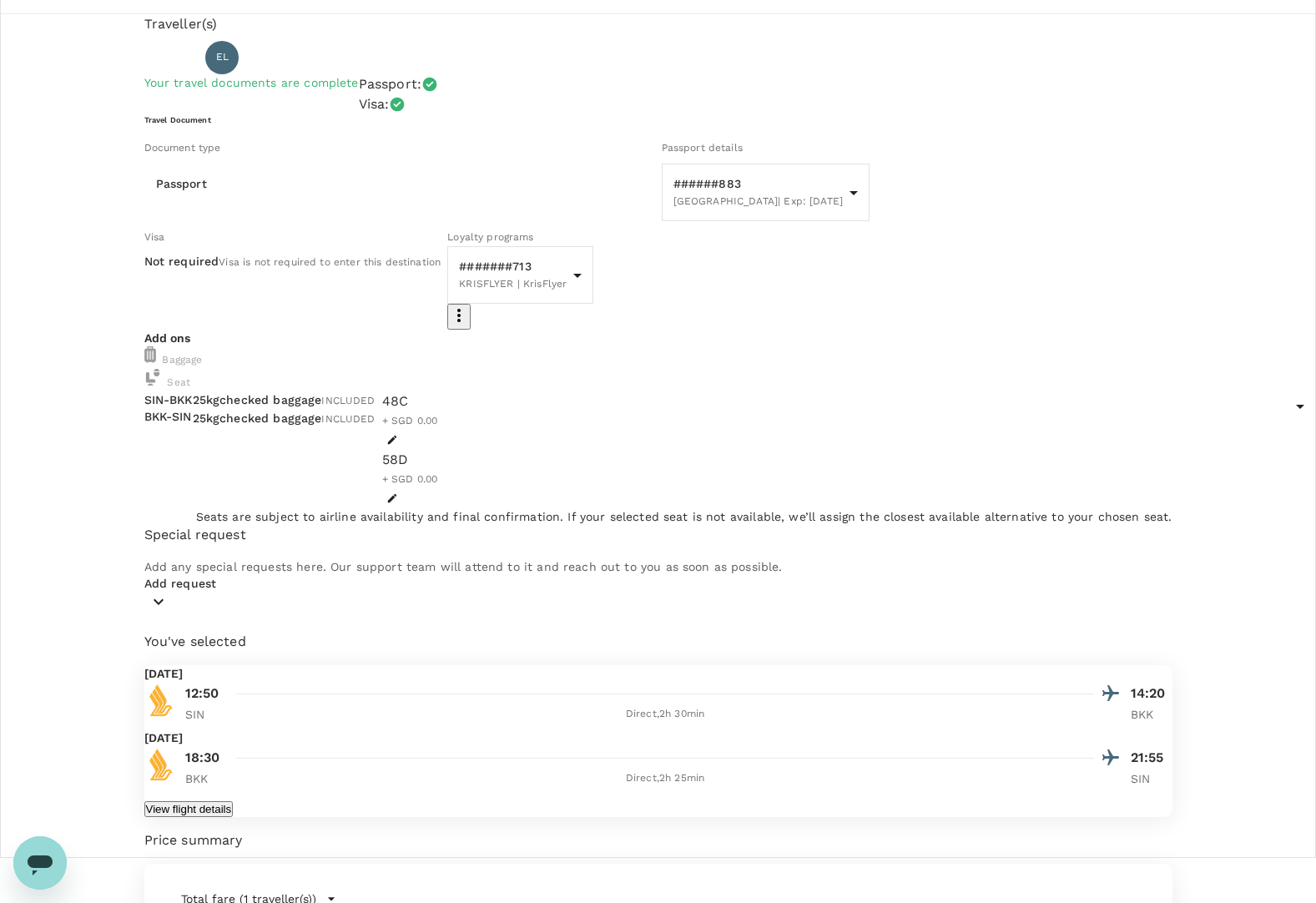
click at [398, 504] on icon "button" at bounding box center [392, 498] width 12 height 12
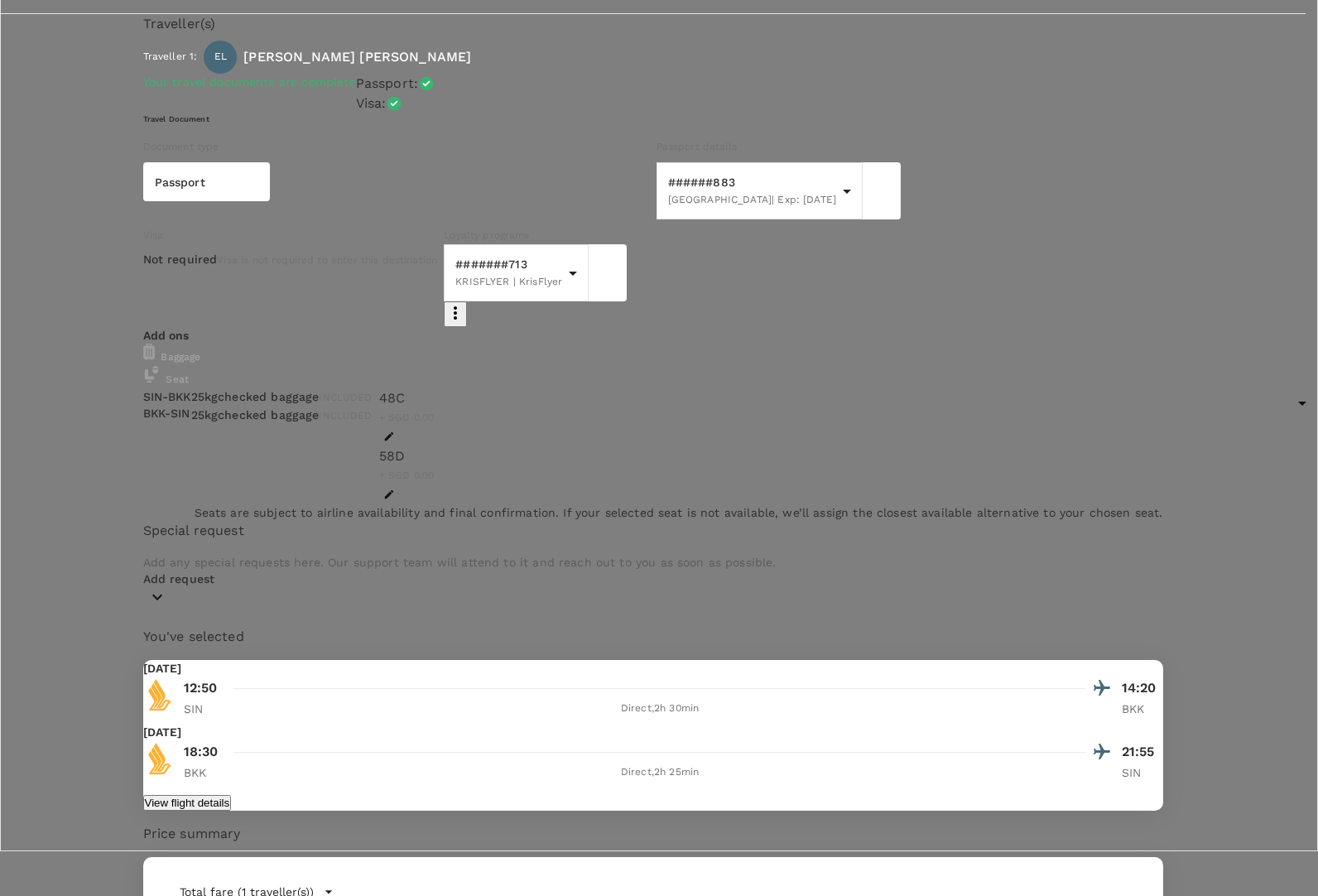
click at [327, 420] on p "Reselect" at bounding box center [229, 411] width 196 height 17
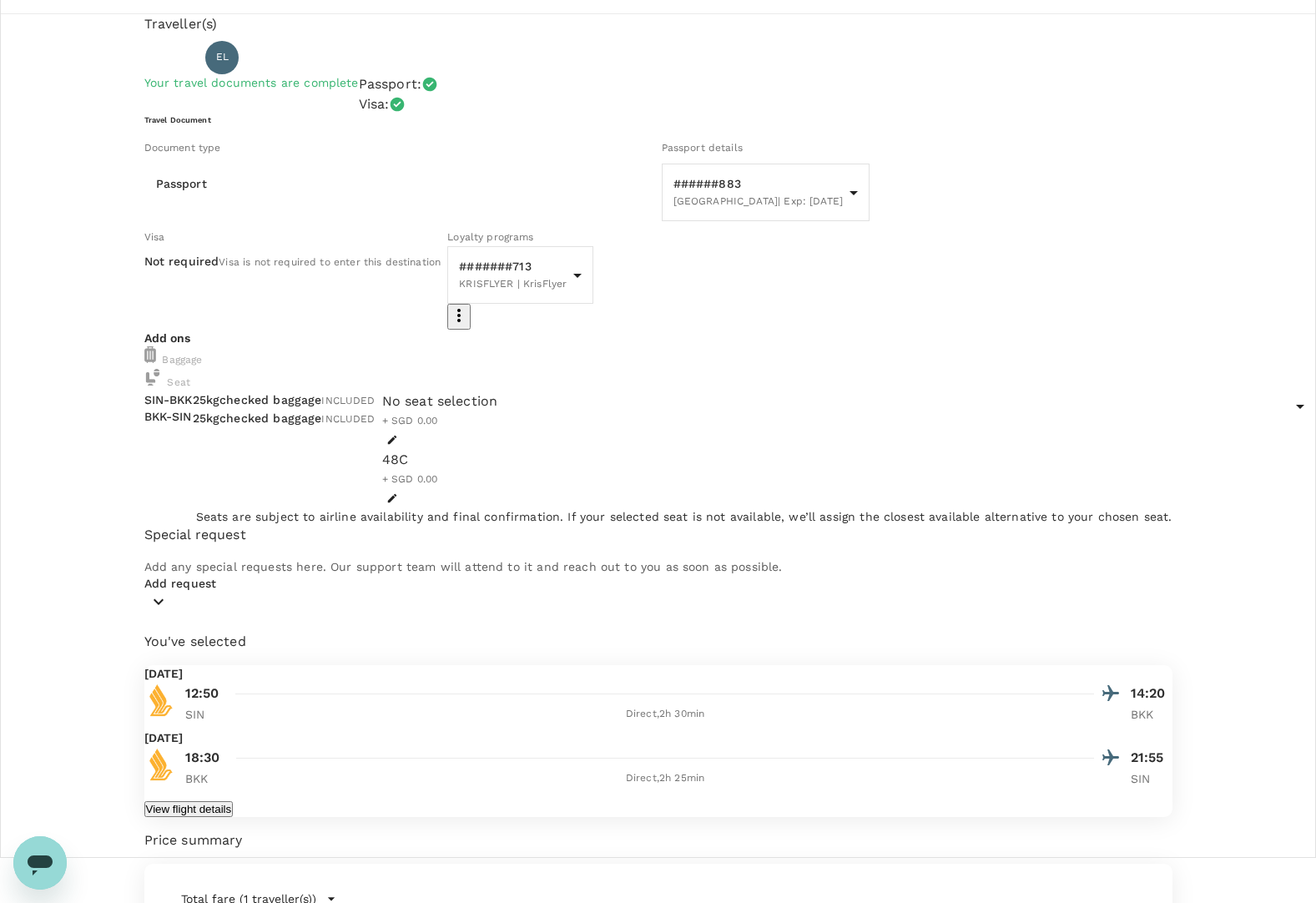
click at [498, 450] on div "No seat selection + SGD 0.00" at bounding box center [440, 420] width 116 height 58
click at [396, 445] on icon "button" at bounding box center [391, 440] width 9 height 9
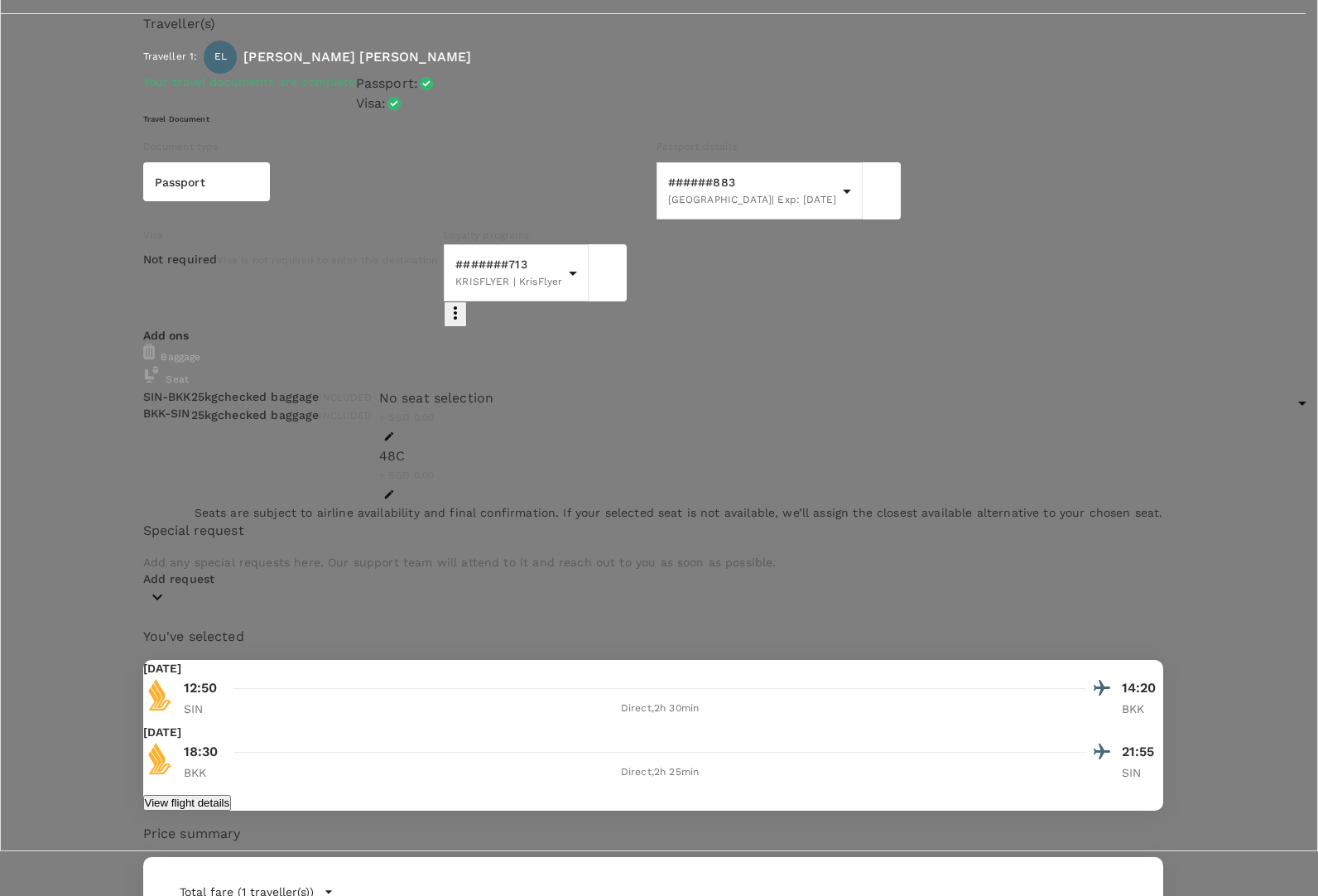
click at [327, 420] on p "Select" at bounding box center [229, 411] width 196 height 17
click at [817, 537] on div at bounding box center [659, 448] width 1318 height 896
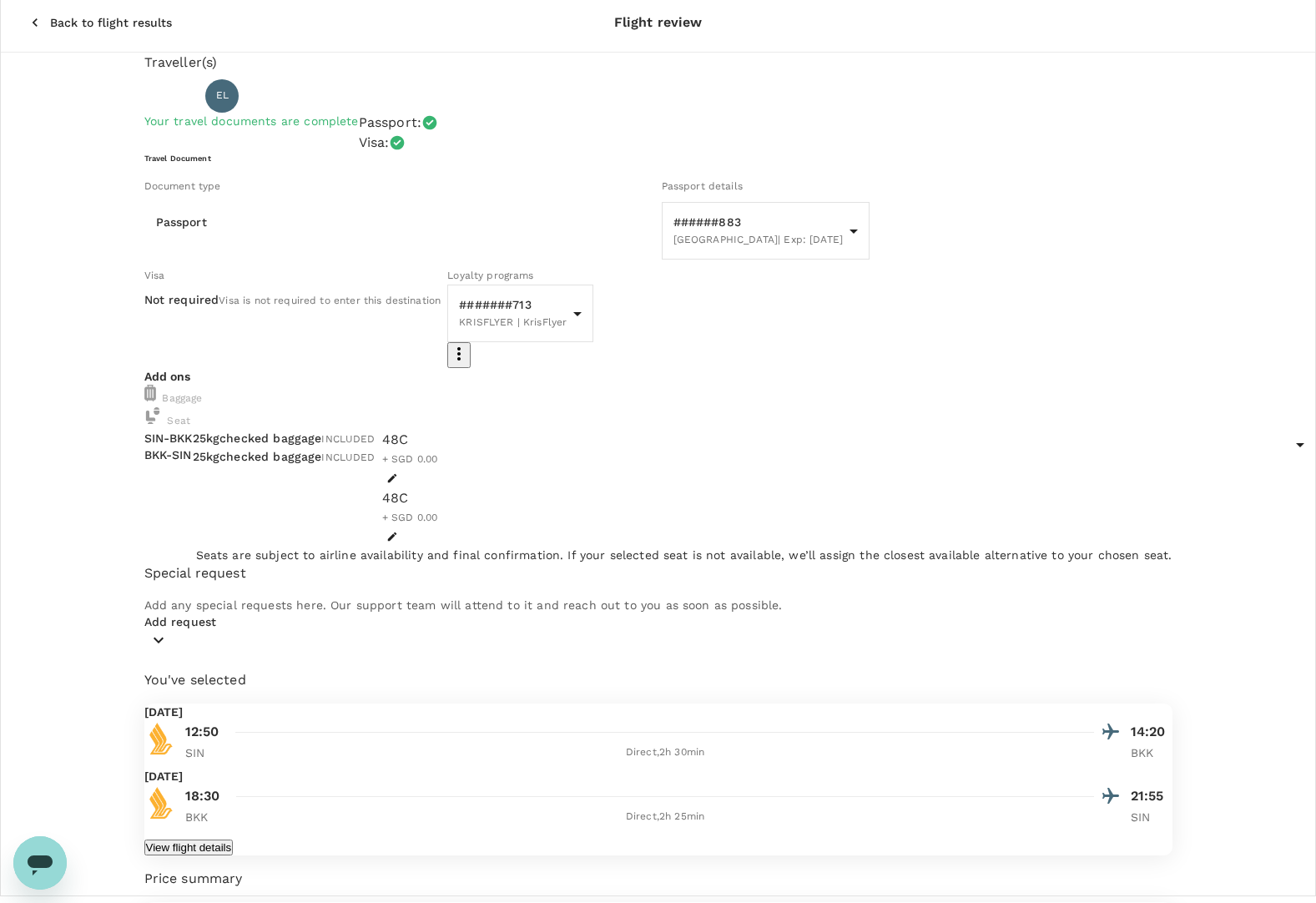
scroll to position [45, 0]
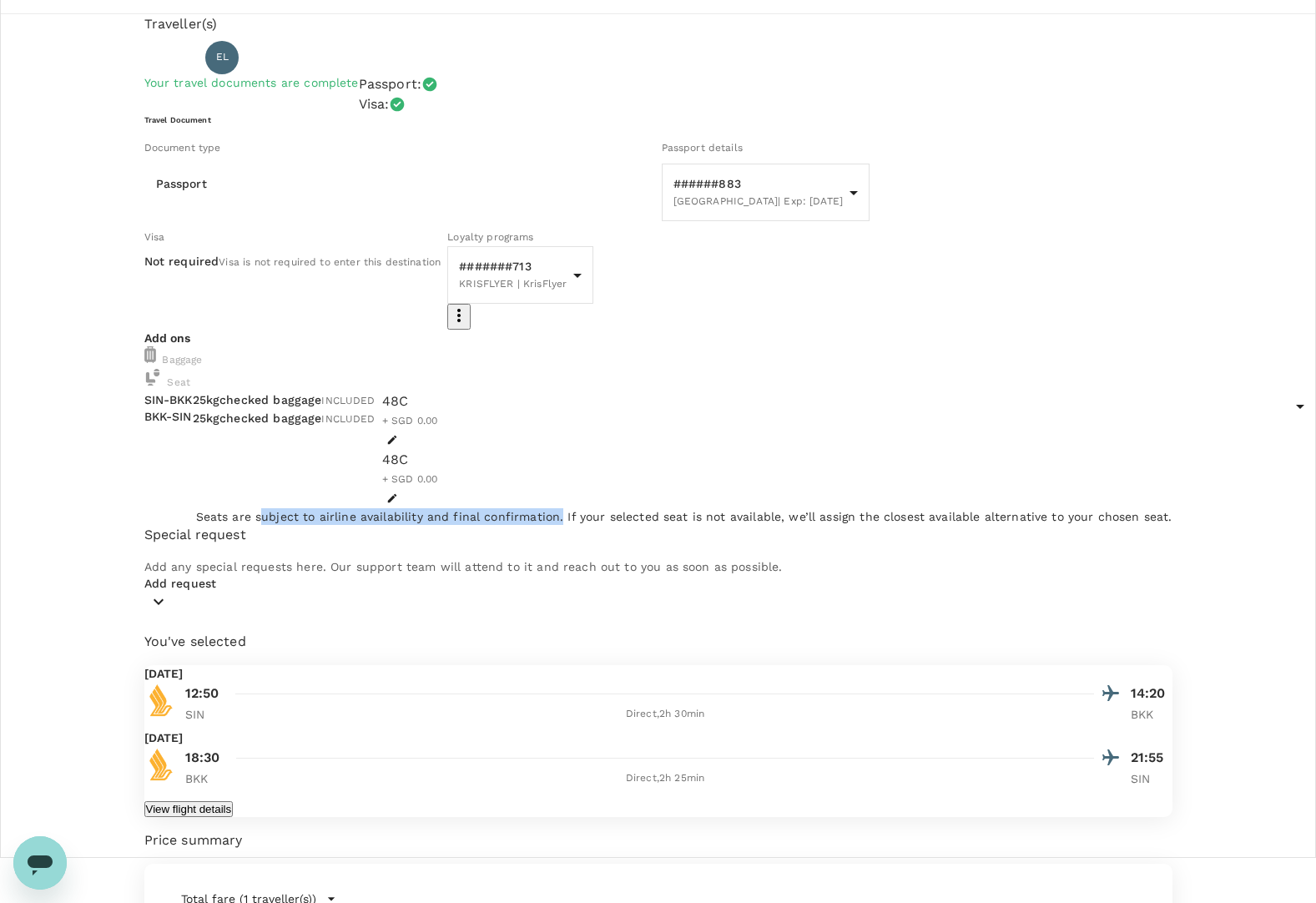
drag, startPoint x: 269, startPoint y: 579, endPoint x: 563, endPoint y: 578, distance: 294.0
click at [563, 525] on p "Seats are subject to airline availability and final confirmation. If your selec…" at bounding box center [684, 516] width 976 height 17
drag, startPoint x: 563, startPoint y: 578, endPoint x: 579, endPoint y: 591, distance: 20.6
click at [577, 525] on p "Seats are subject to airline availability and final confirmation. If your selec…" at bounding box center [684, 516] width 976 height 17
click at [168, 541] on icon "button" at bounding box center [159, 602] width 20 height 20
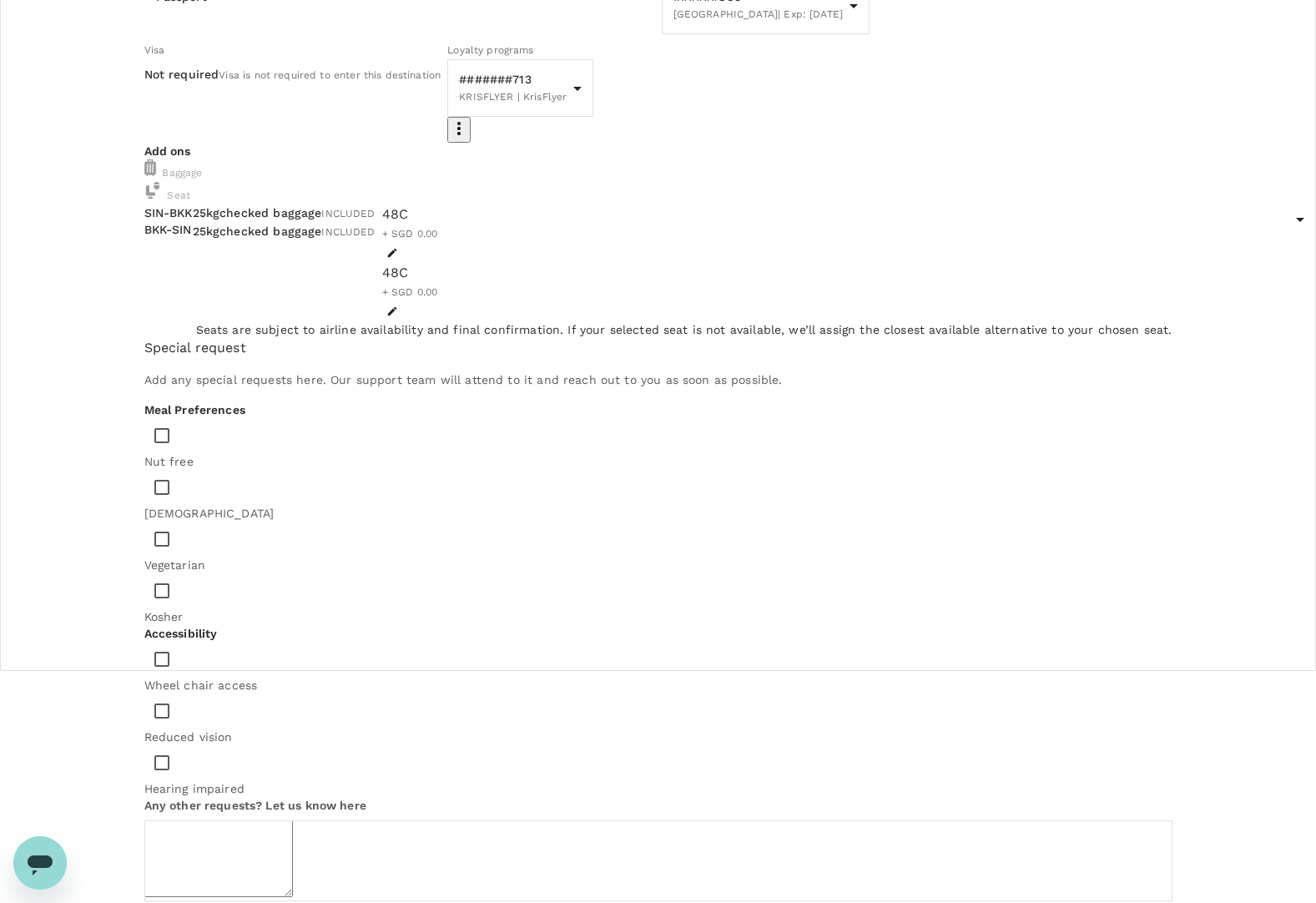
scroll to position [254, 0]
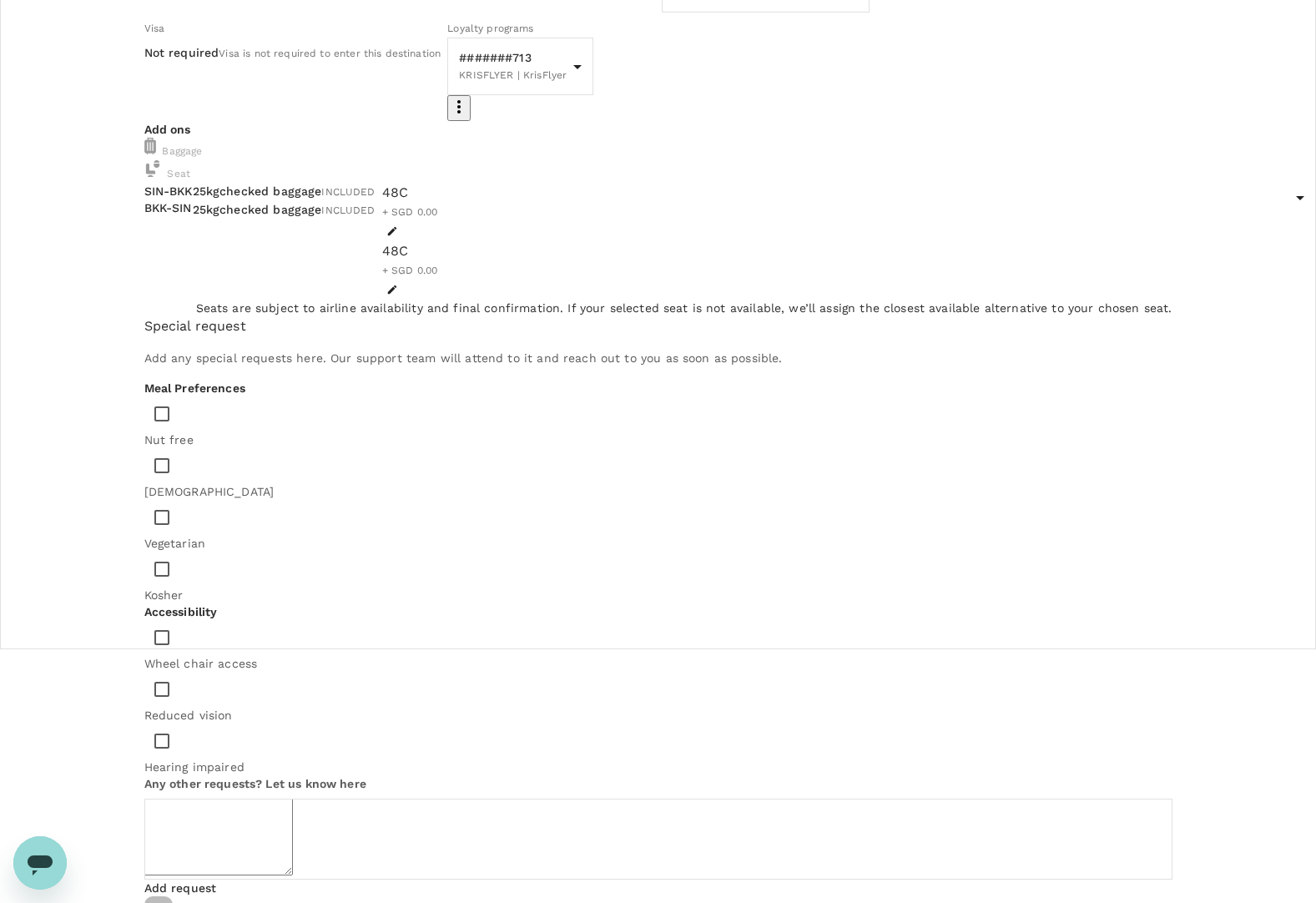
click at [163, 541] on icon "button" at bounding box center [159, 906] width 10 height 6
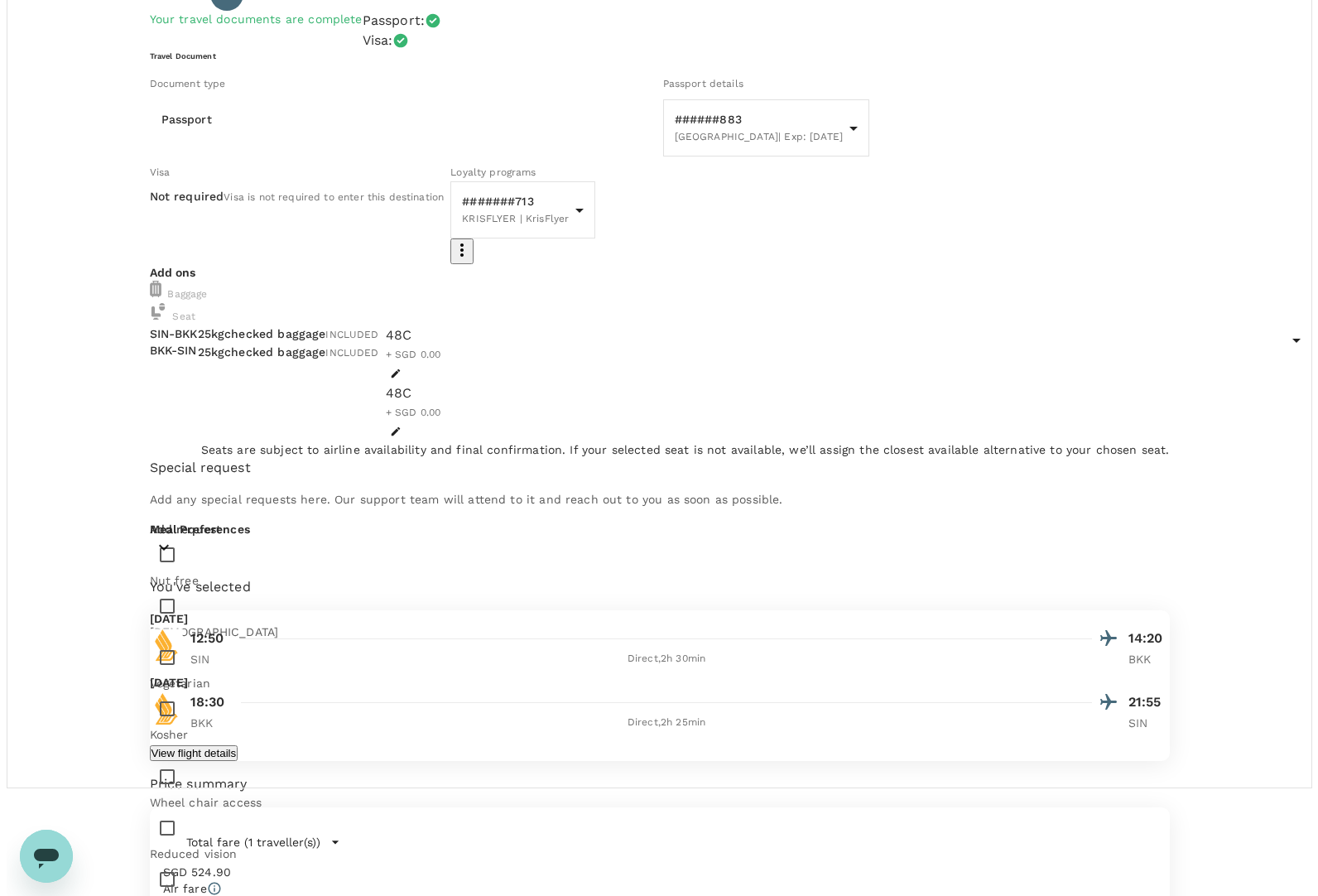
scroll to position [45, 0]
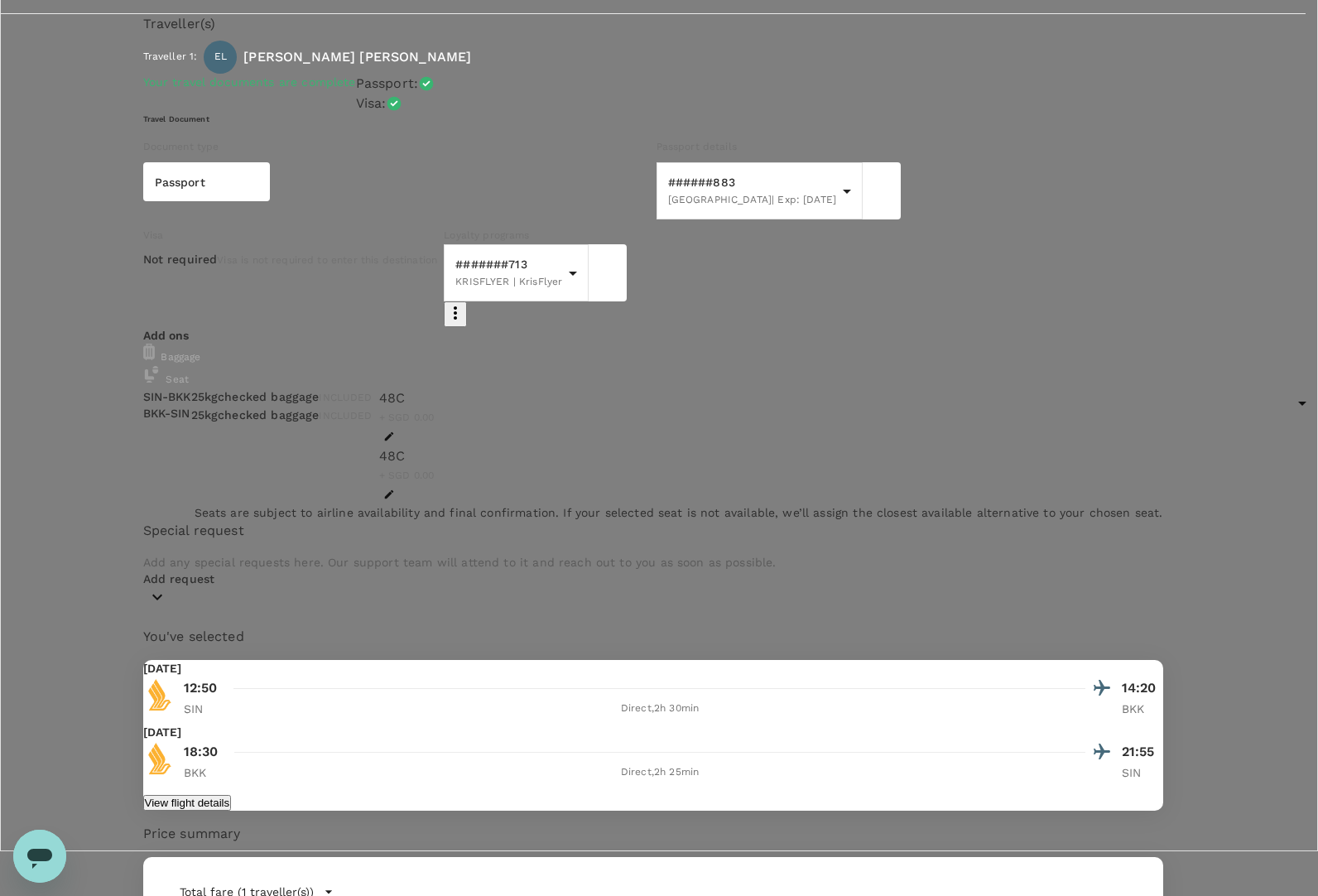
type input "9ae08bde-94be-4a60-86d8-4726f2345b2b"
drag, startPoint x: 309, startPoint y: 219, endPoint x: 519, endPoint y: 223, distance: 210.0
drag, startPoint x: 519, startPoint y: 223, endPoint x: 558, endPoint y: 225, distance: 39.1
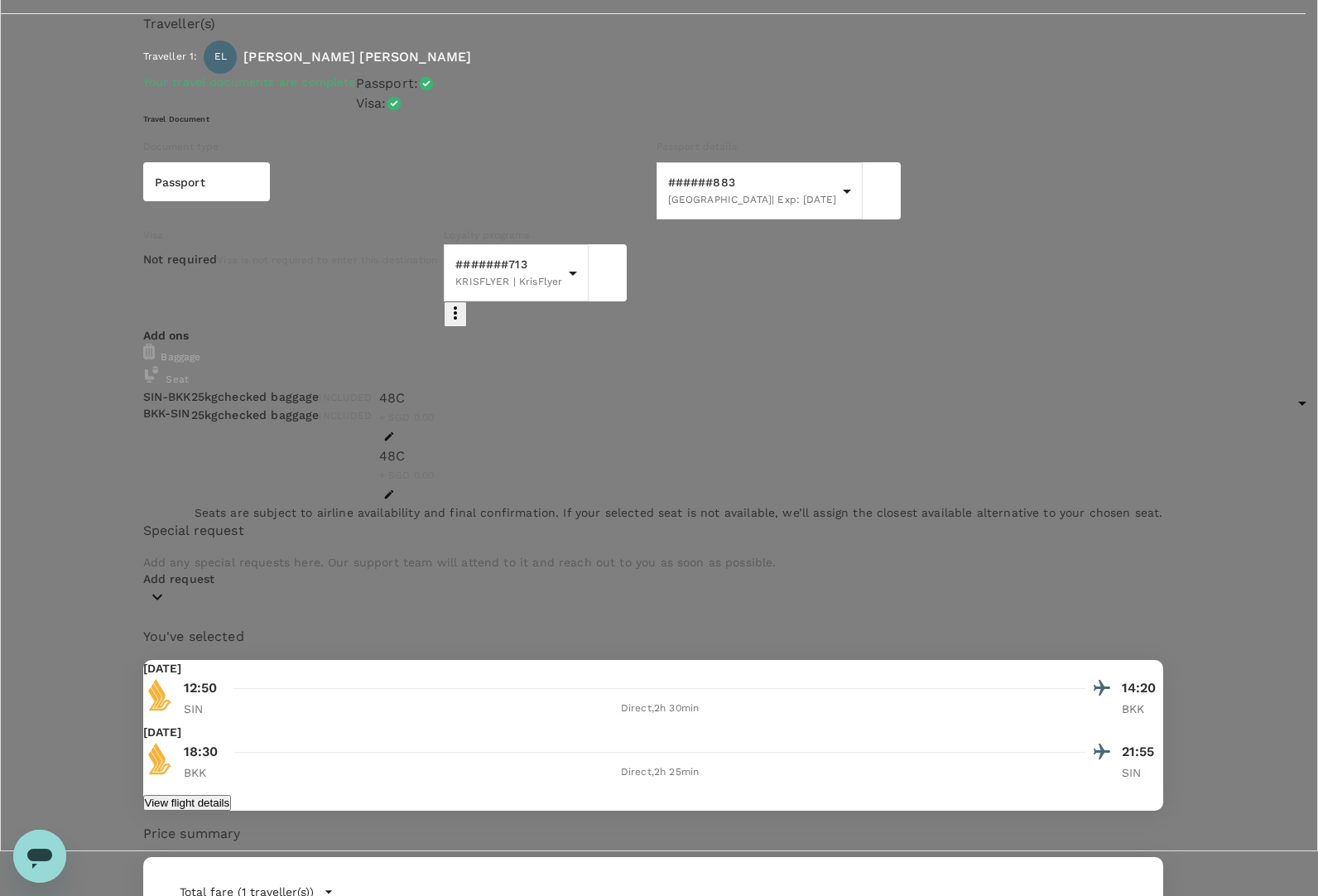
drag, startPoint x: 613, startPoint y: 222, endPoint x: 314, endPoint y: 216, distance: 299.1
drag, startPoint x: 314, startPoint y: 216, endPoint x: 384, endPoint y: 234, distance: 72.3
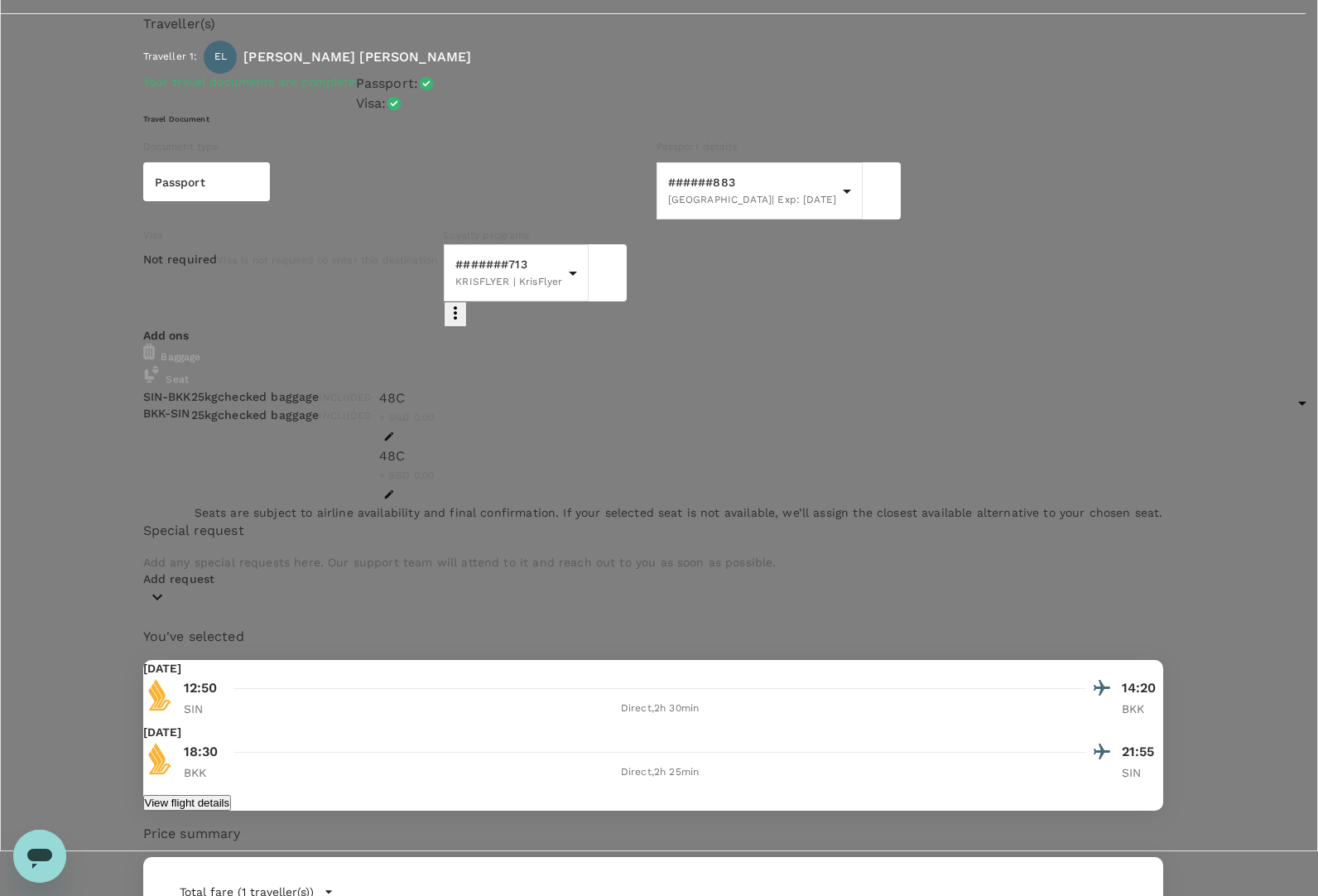
scroll to position [82, 0]
